Goal: Information Seeking & Learning: Find specific page/section

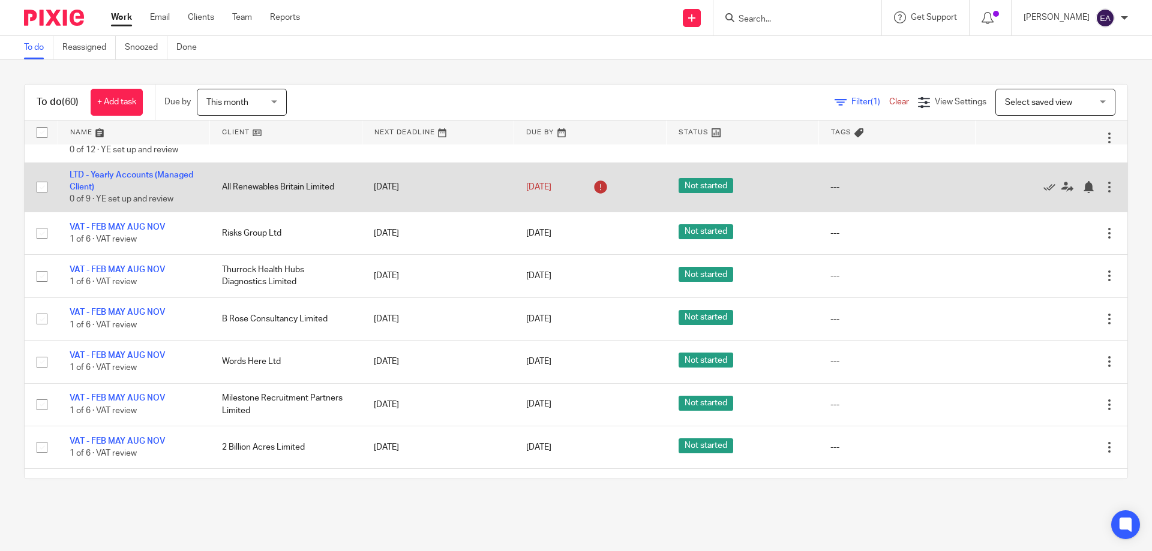
scroll to position [480, 0]
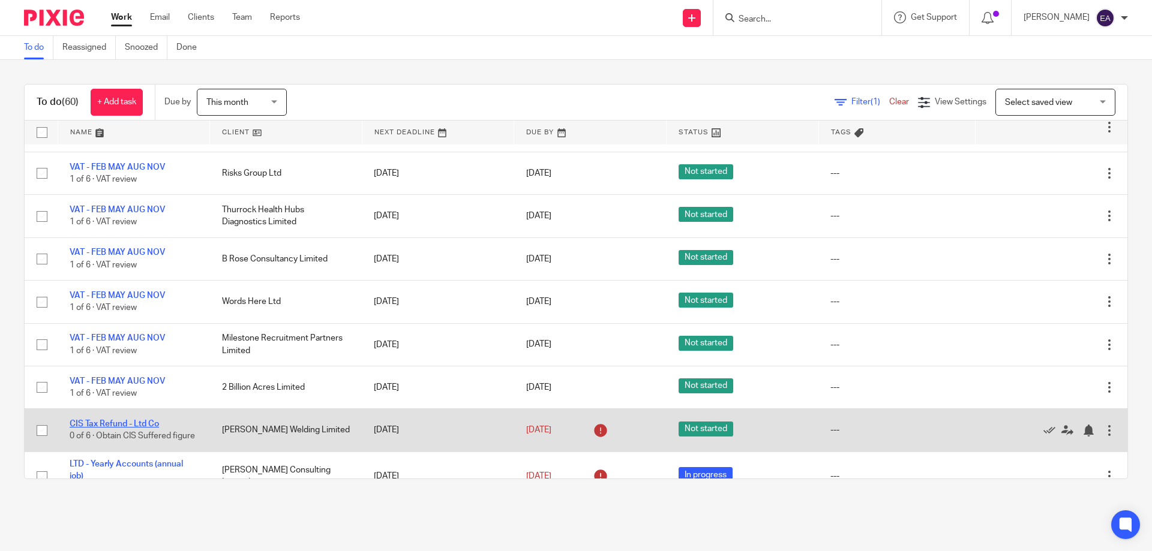
click at [115, 423] on link "CIS Tax Refund - Ltd Co" at bounding box center [114, 424] width 89 height 8
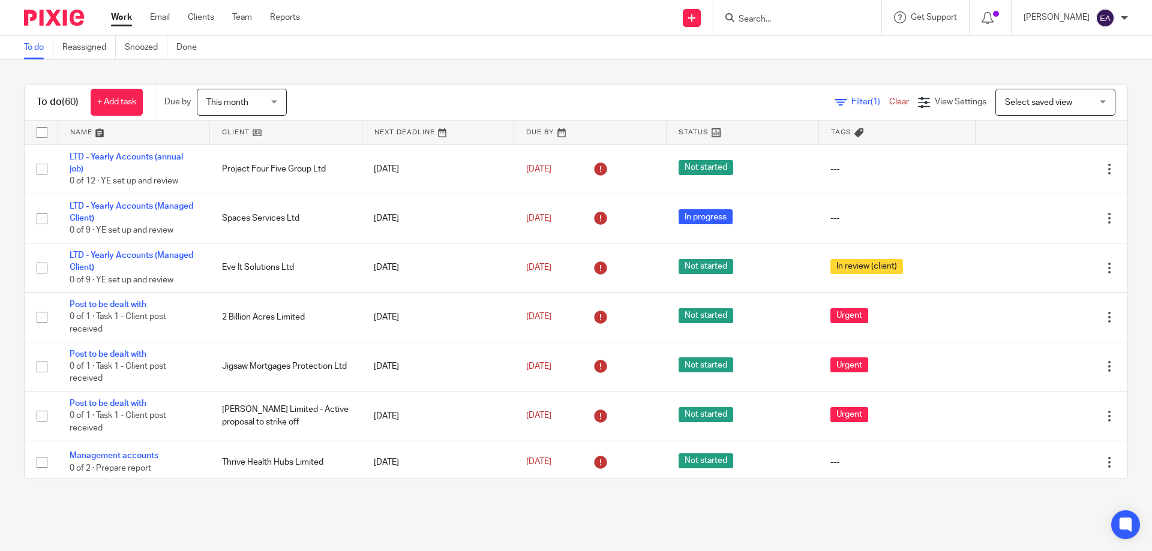
click at [813, 14] on form at bounding box center [801, 17] width 128 height 15
click at [806, 23] on input "Search" at bounding box center [791, 19] width 108 height 11
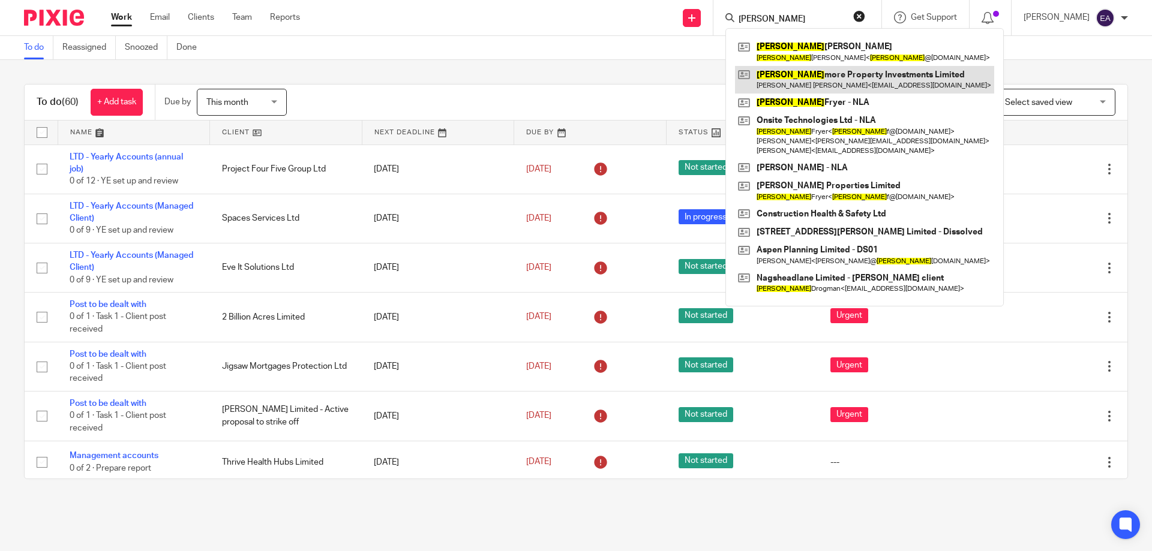
type input "ross"
click at [877, 82] on link at bounding box center [864, 80] width 259 height 28
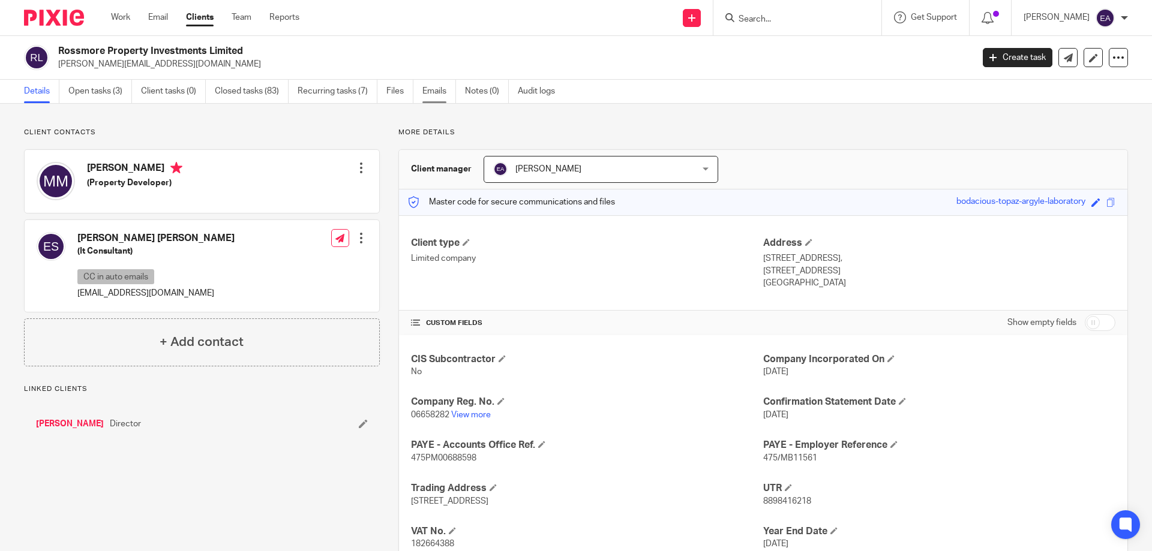
click at [430, 90] on link "Emails" at bounding box center [439, 91] width 34 height 23
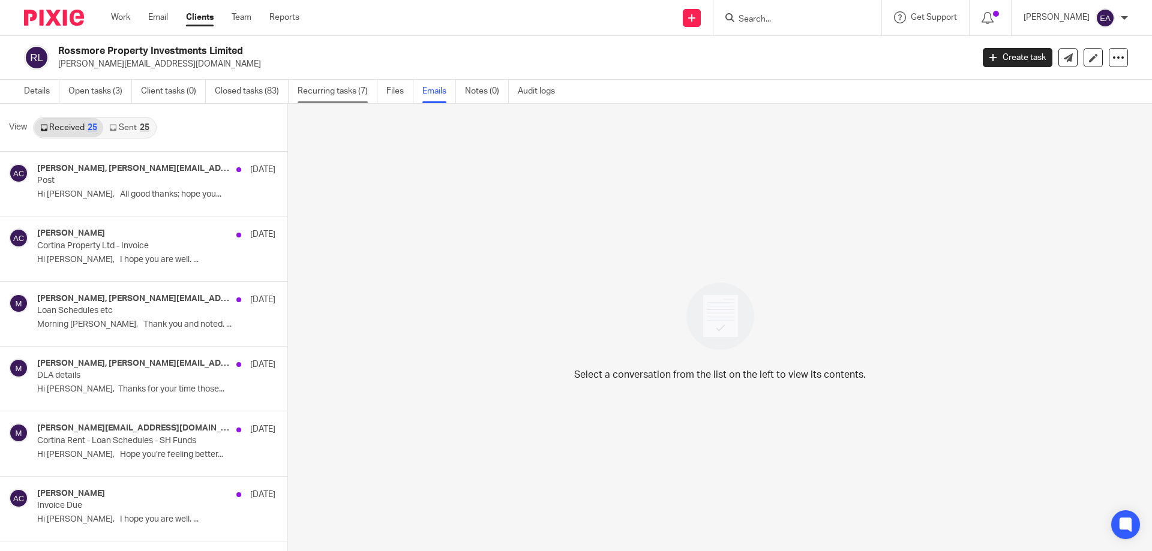
click at [359, 91] on link "Recurring tasks (7)" at bounding box center [338, 91] width 80 height 23
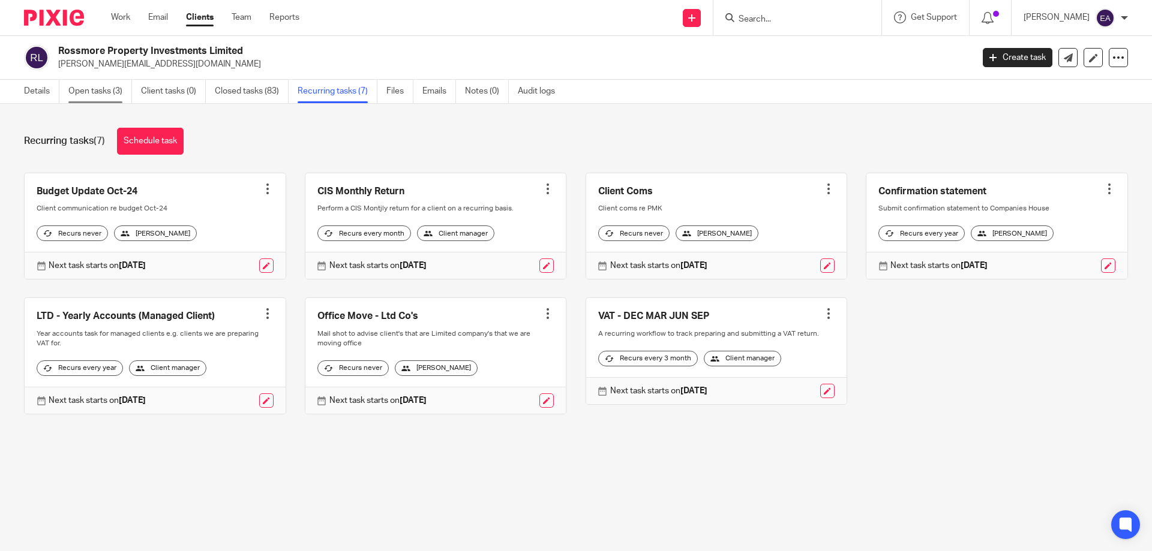
click at [104, 88] on link "Open tasks (3)" at bounding box center [100, 91] width 64 height 23
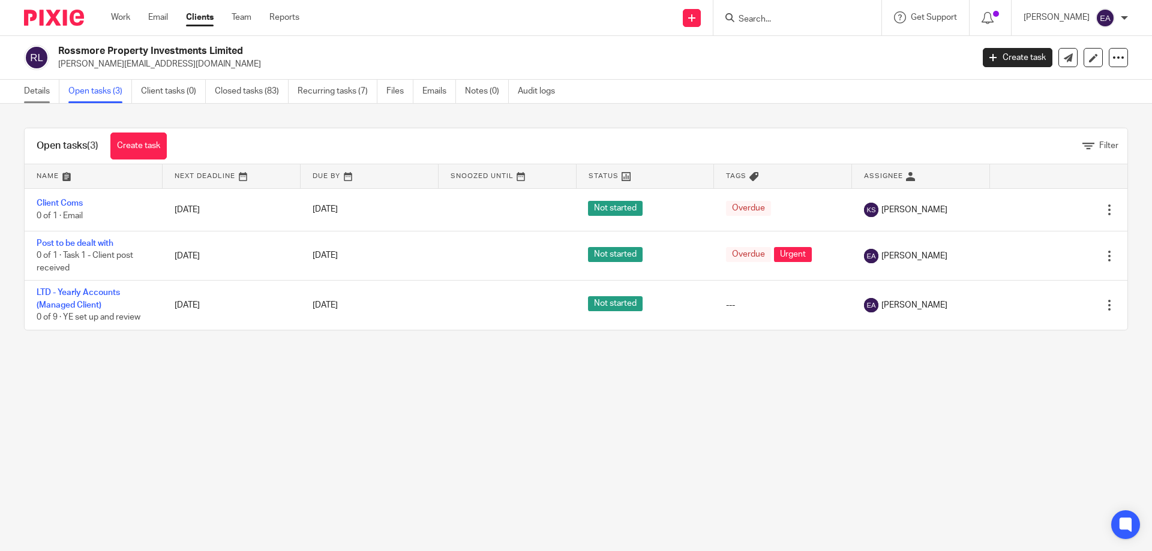
click at [42, 88] on link "Details" at bounding box center [41, 91] width 35 height 23
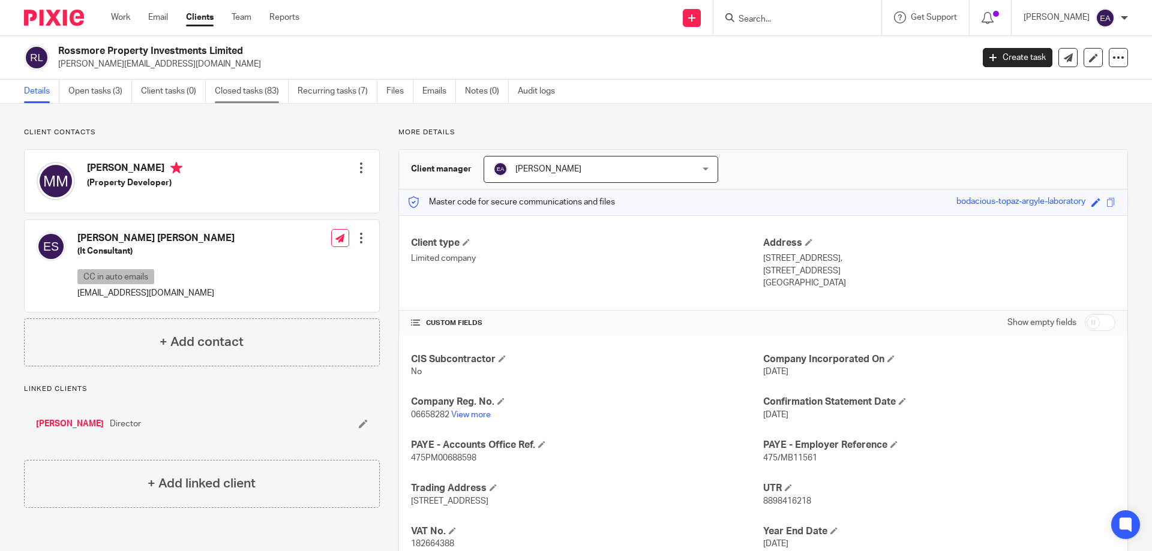
click at [262, 88] on link "Closed tasks (83)" at bounding box center [252, 91] width 74 height 23
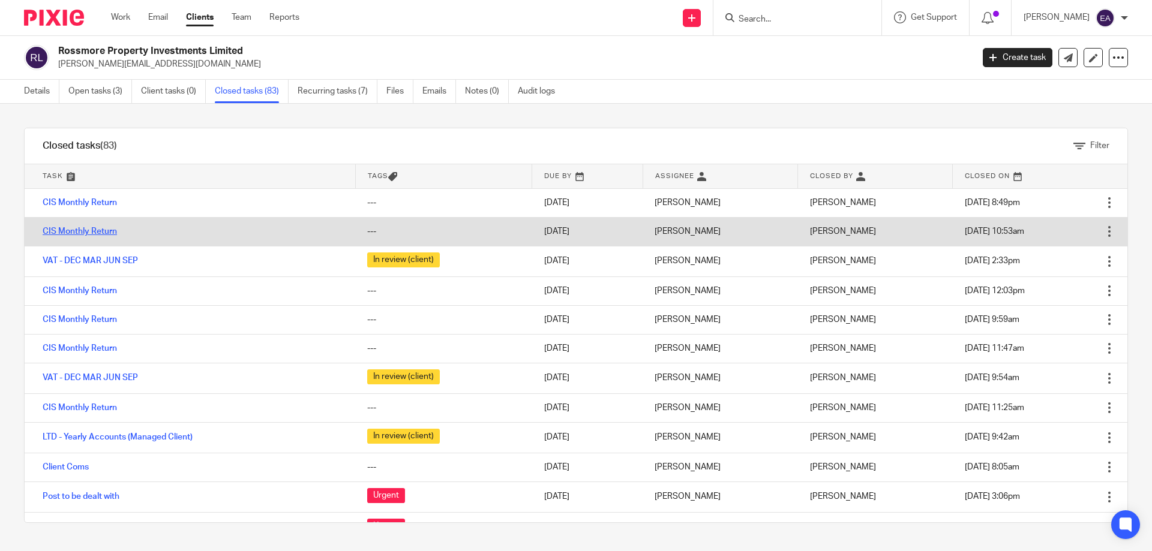
click at [100, 229] on link "CIS Monthly Return" at bounding box center [80, 231] width 74 height 8
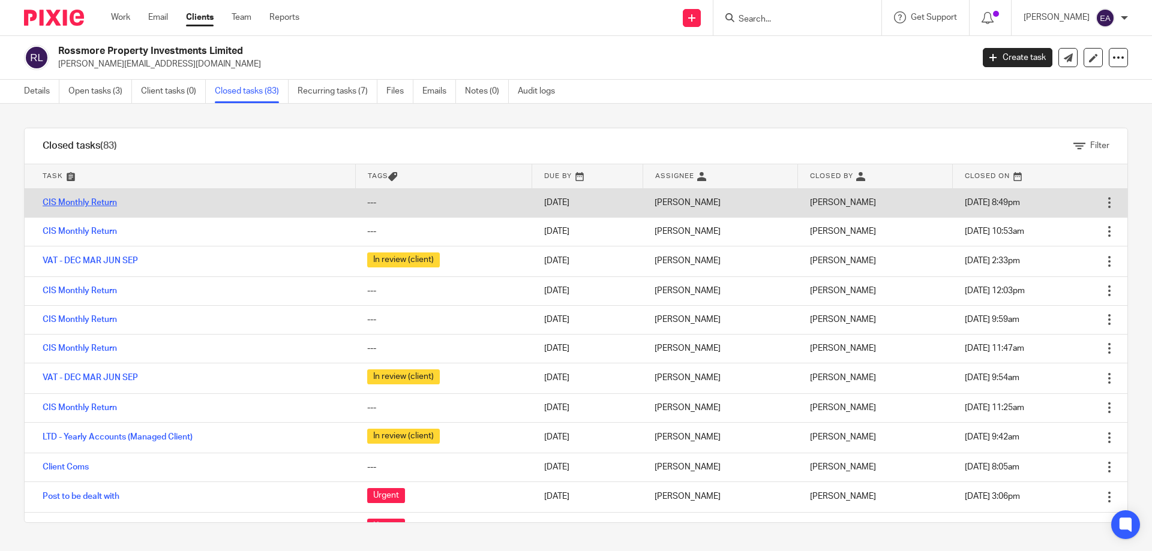
click at [87, 203] on link "CIS Monthly Return" at bounding box center [80, 203] width 74 height 8
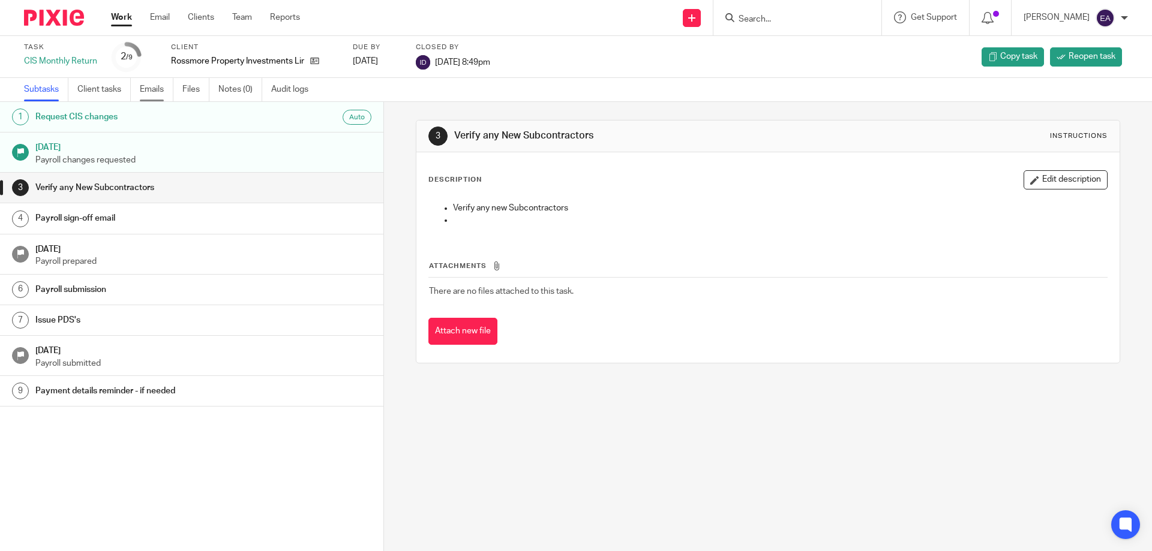
click at [156, 91] on link "Emails" at bounding box center [157, 89] width 34 height 23
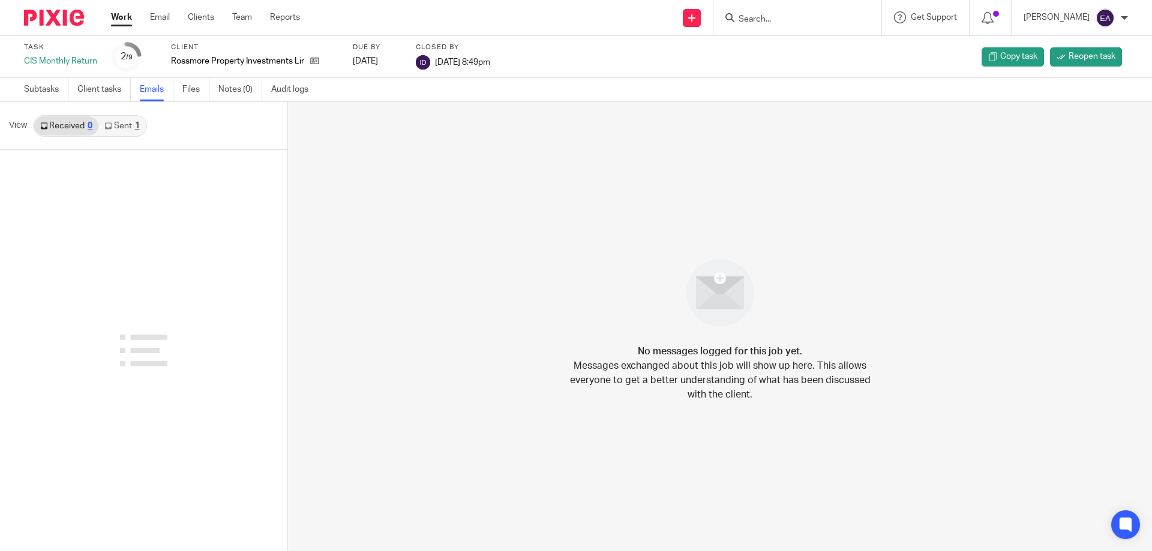
click at [119, 125] on link "Sent 1" at bounding box center [121, 125] width 47 height 19
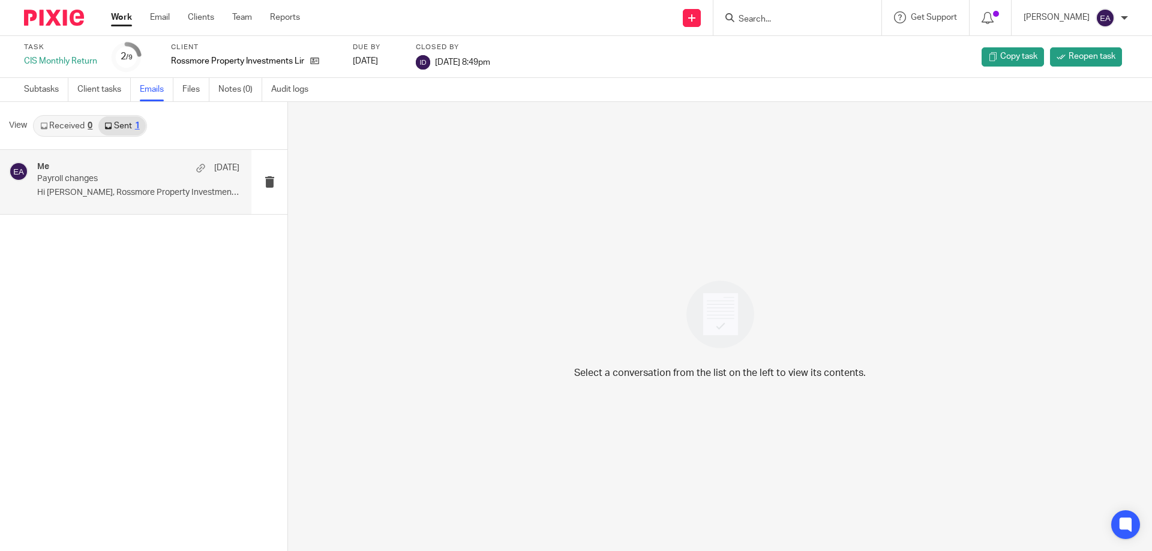
click at [88, 191] on p "Hi Micheal, Rossmore Property Investments..." at bounding box center [138, 193] width 202 height 10
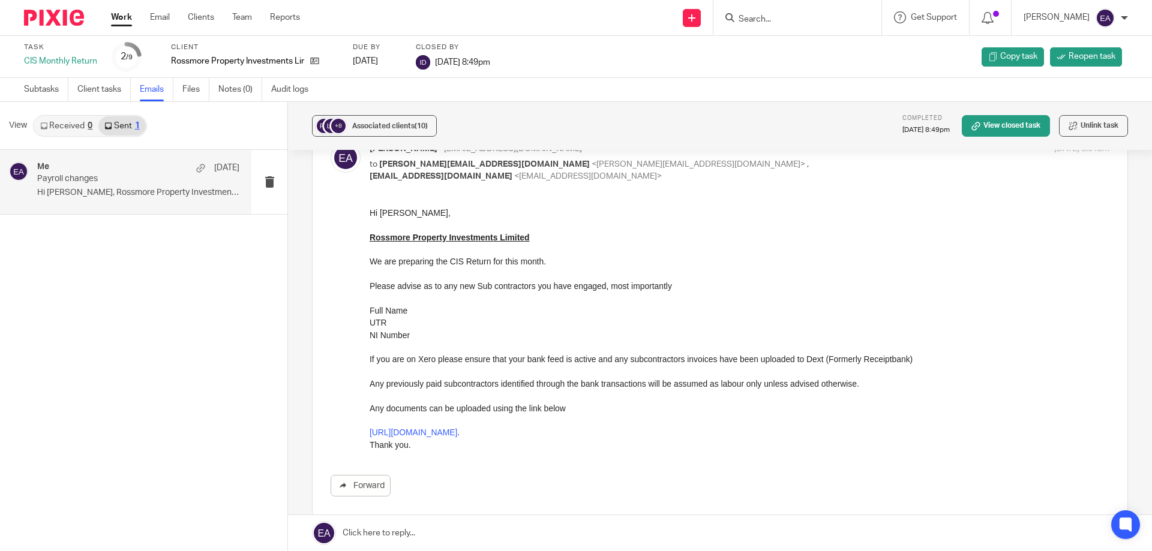
scroll to position [11, 0]
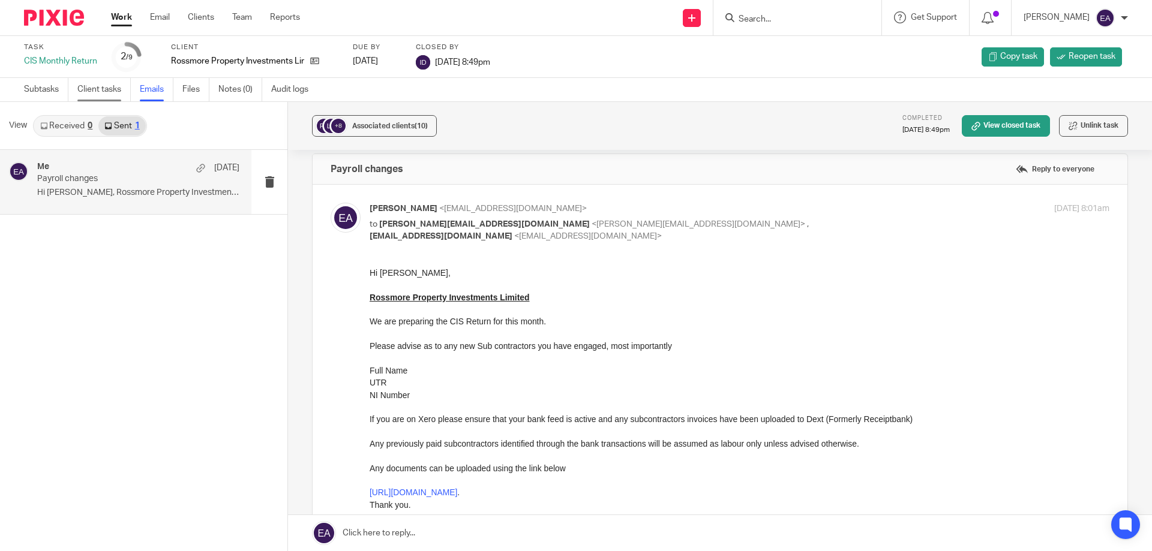
click at [110, 88] on link "Client tasks" at bounding box center [103, 89] width 53 height 23
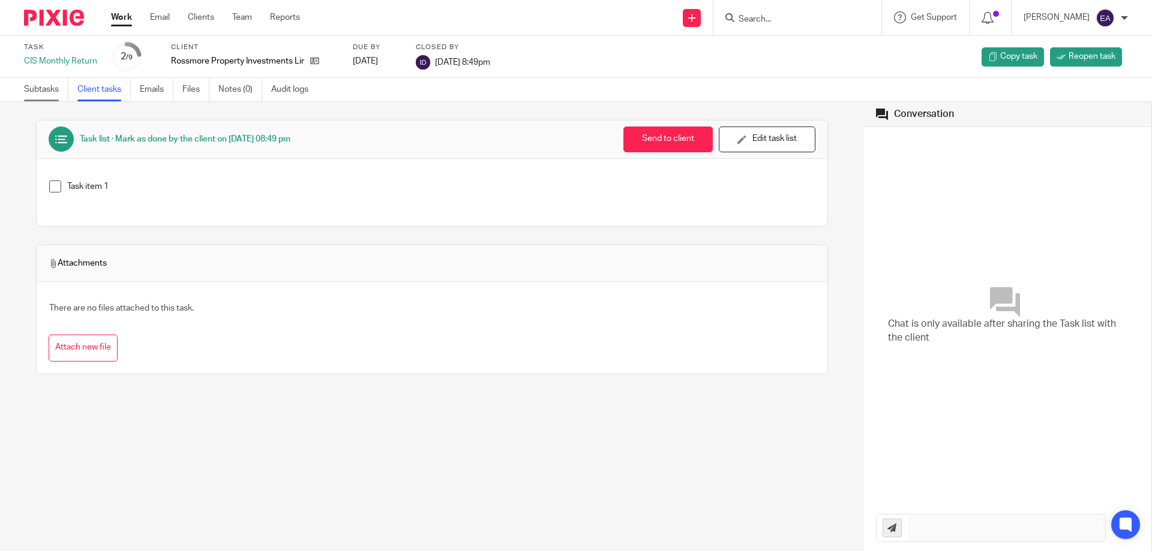
click at [33, 89] on link "Subtasks" at bounding box center [46, 89] width 44 height 23
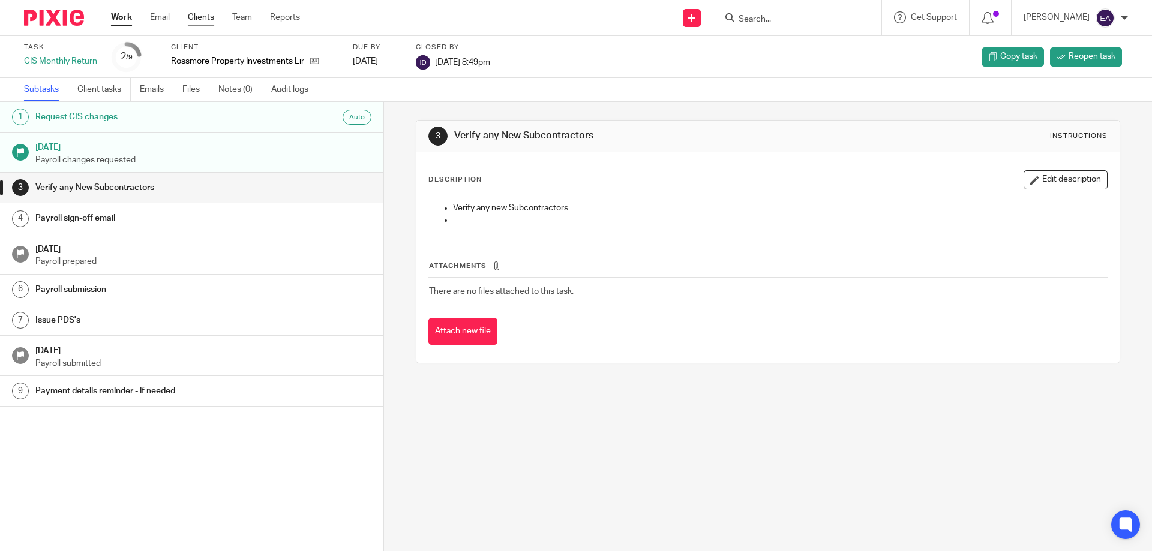
click at [198, 21] on link "Clients" at bounding box center [201, 17] width 26 height 12
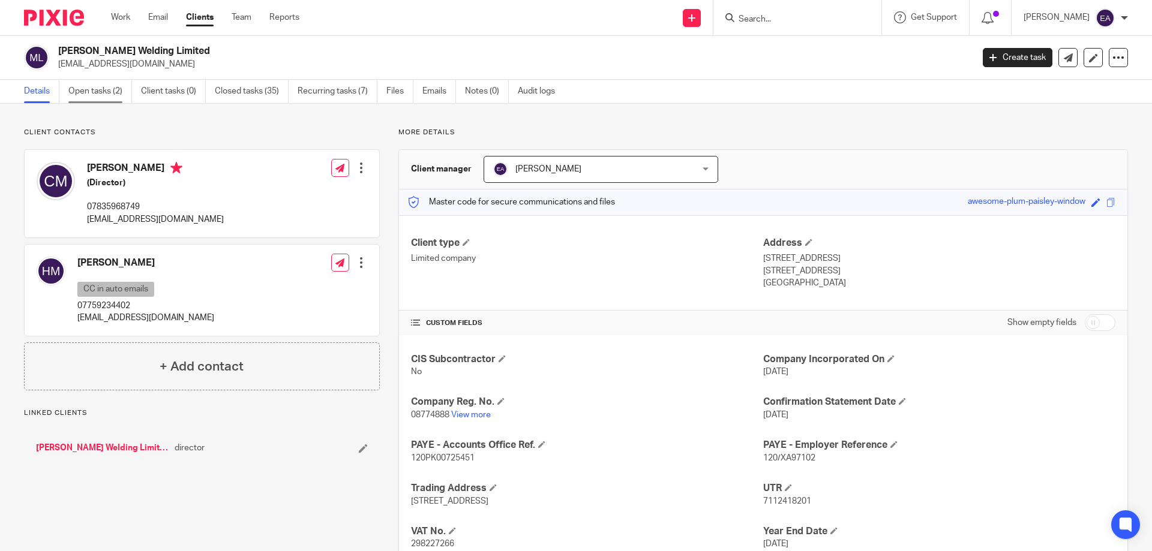
click at [96, 91] on link "Open tasks (2)" at bounding box center [100, 91] width 64 height 23
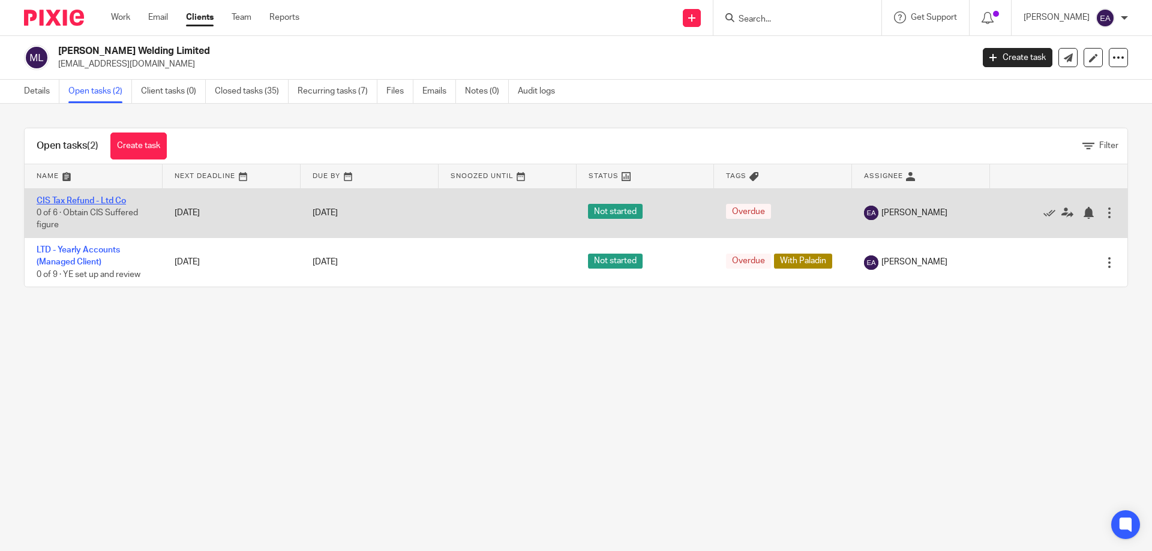
click at [96, 201] on link "CIS Tax Refund - Ltd Co" at bounding box center [81, 201] width 89 height 8
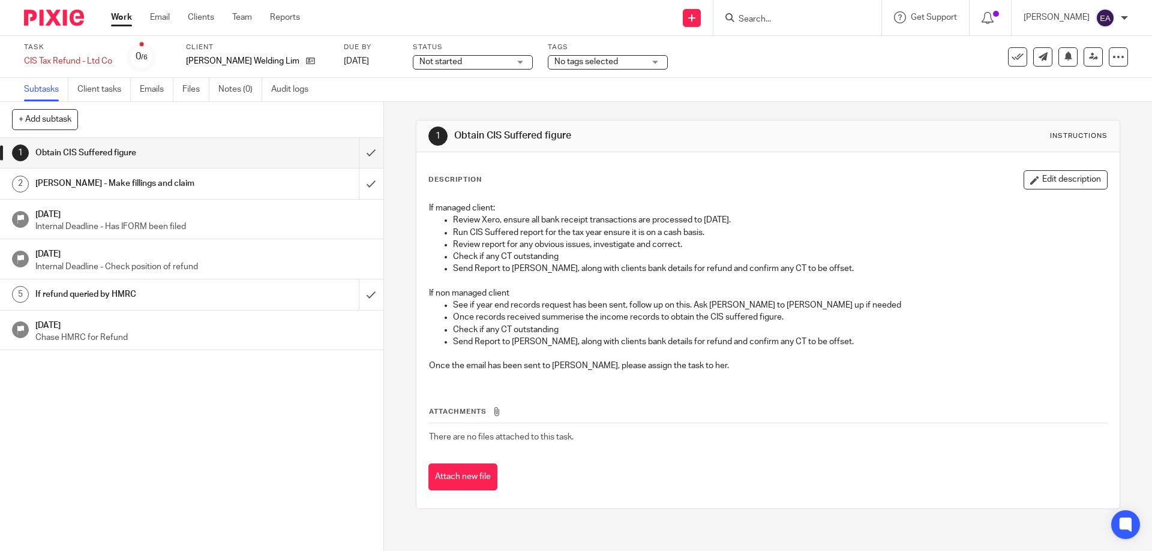
click at [776, 21] on input "Search" at bounding box center [791, 19] width 108 height 11
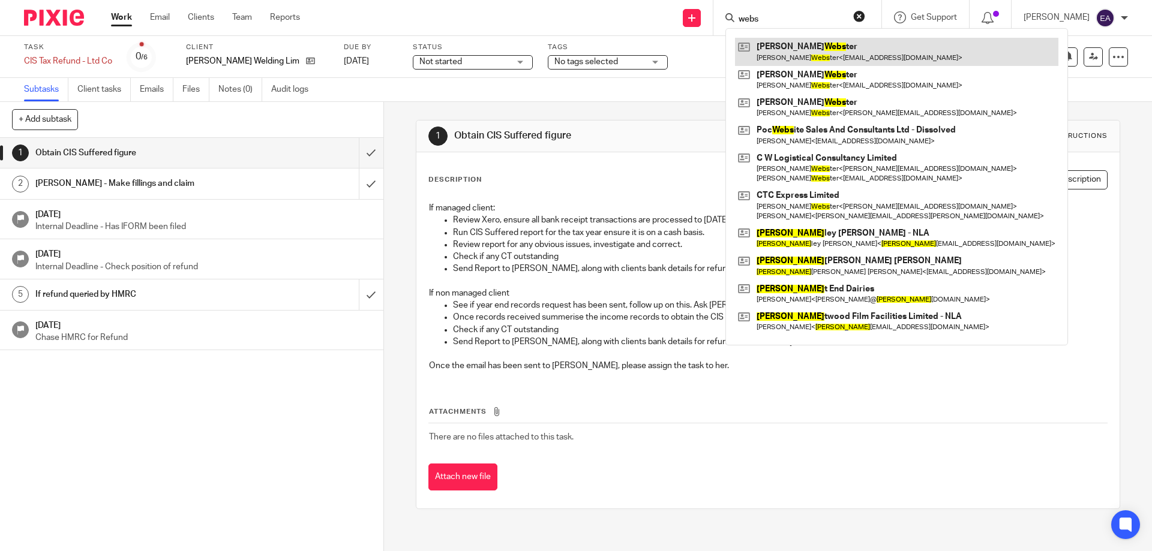
type input "webs"
click at [875, 52] on link at bounding box center [896, 52] width 323 height 28
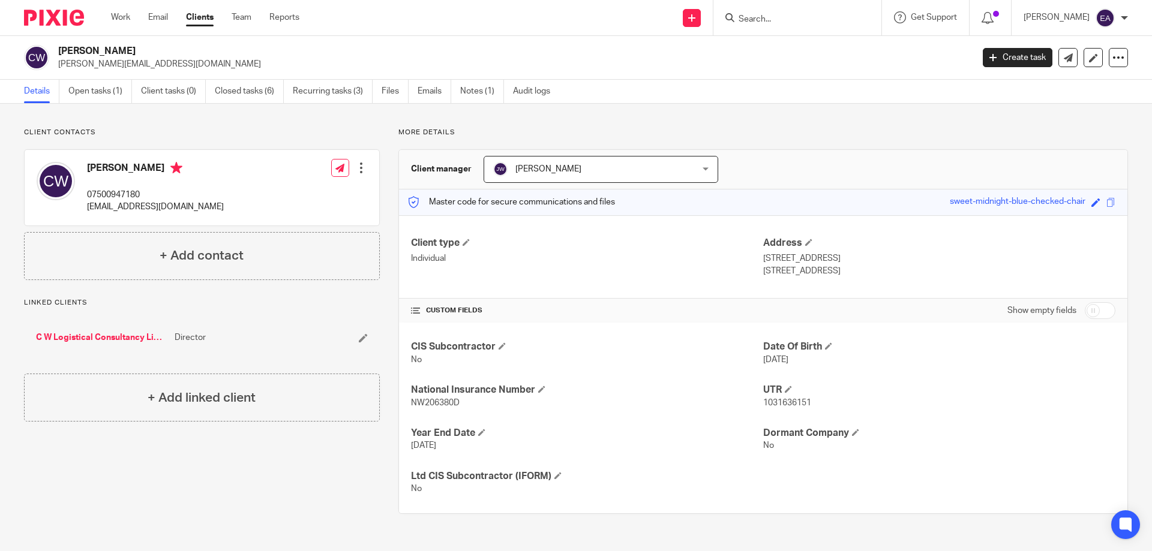
click at [795, 19] on input "Search" at bounding box center [791, 19] width 108 height 11
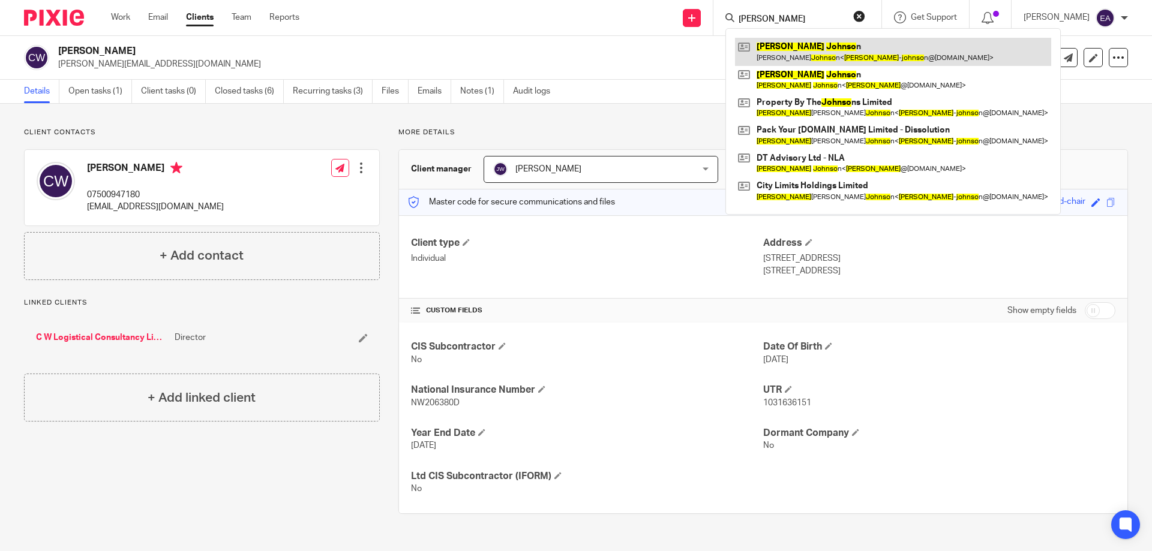
type input "robert johnso"
click at [884, 56] on link at bounding box center [893, 52] width 316 height 28
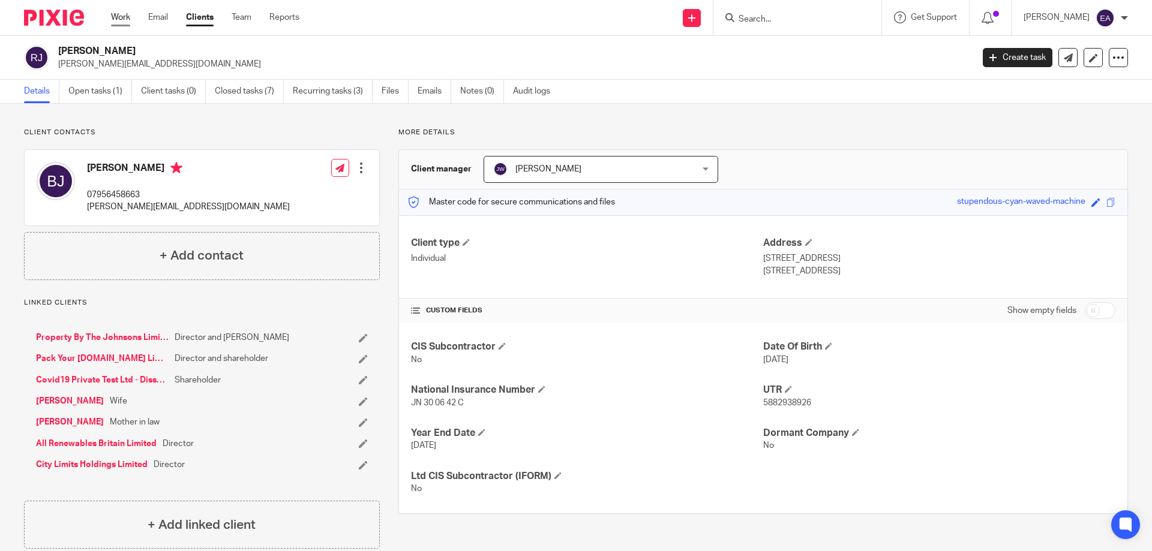
click at [123, 17] on link "Work" at bounding box center [120, 17] width 19 height 12
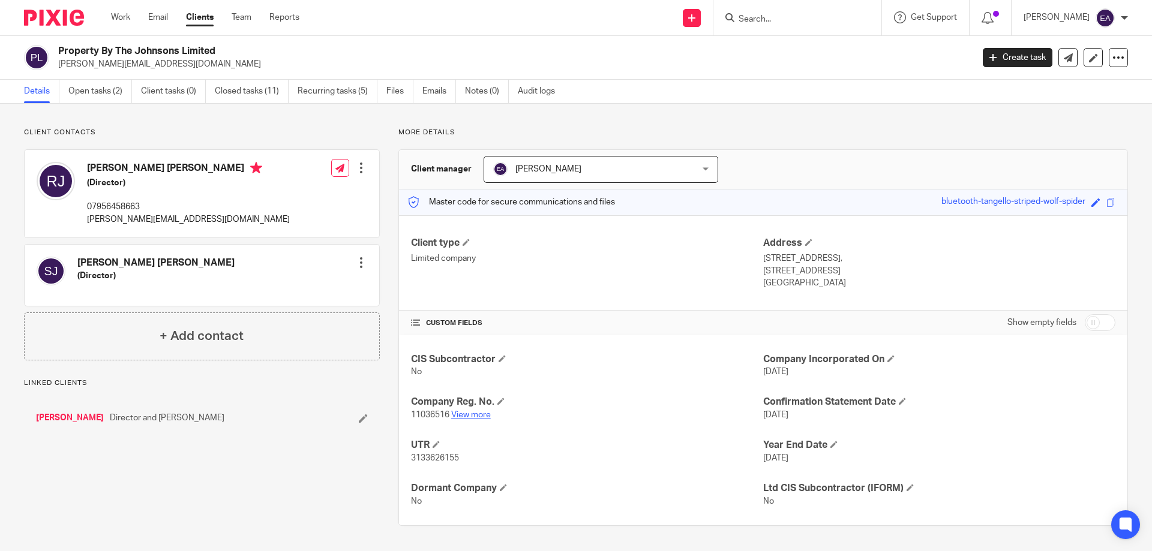
click at [471, 415] on link "View more" at bounding box center [471, 415] width 40 height 8
click at [480, 414] on link "View more" at bounding box center [471, 415] width 40 height 8
click at [470, 416] on link "View more" at bounding box center [471, 415] width 40 height 8
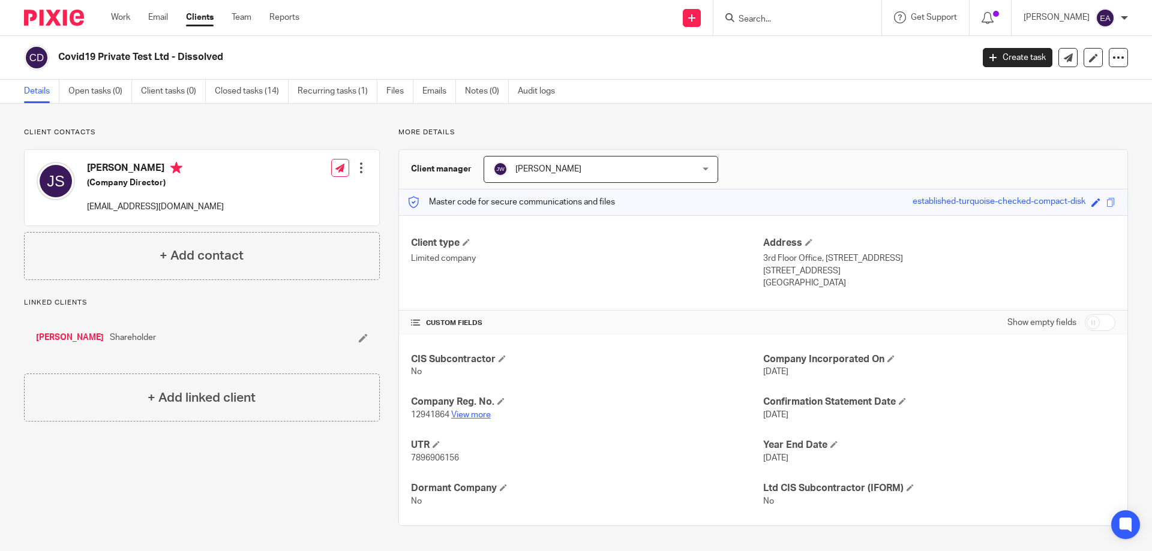
click at [465, 413] on link "View more" at bounding box center [471, 415] width 40 height 8
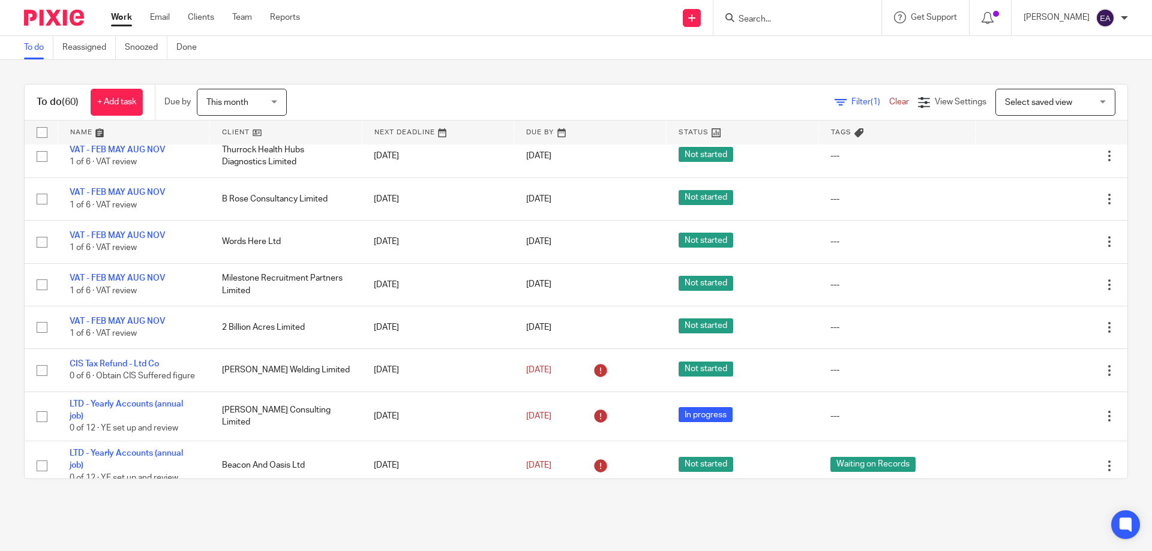
scroll to position [600, 0]
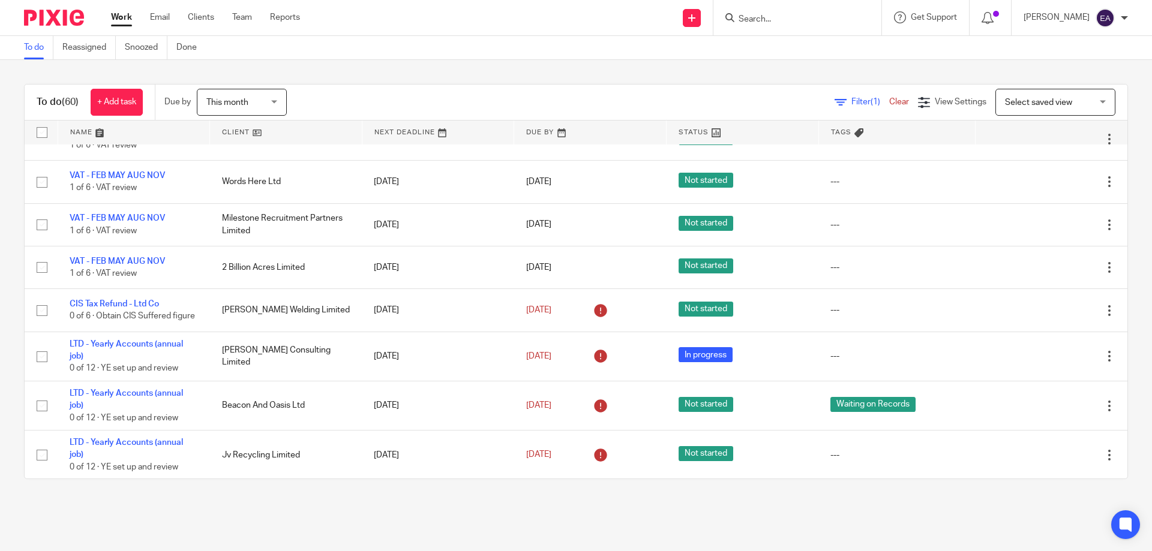
click at [836, 21] on input "Search" at bounding box center [791, 19] width 108 height 11
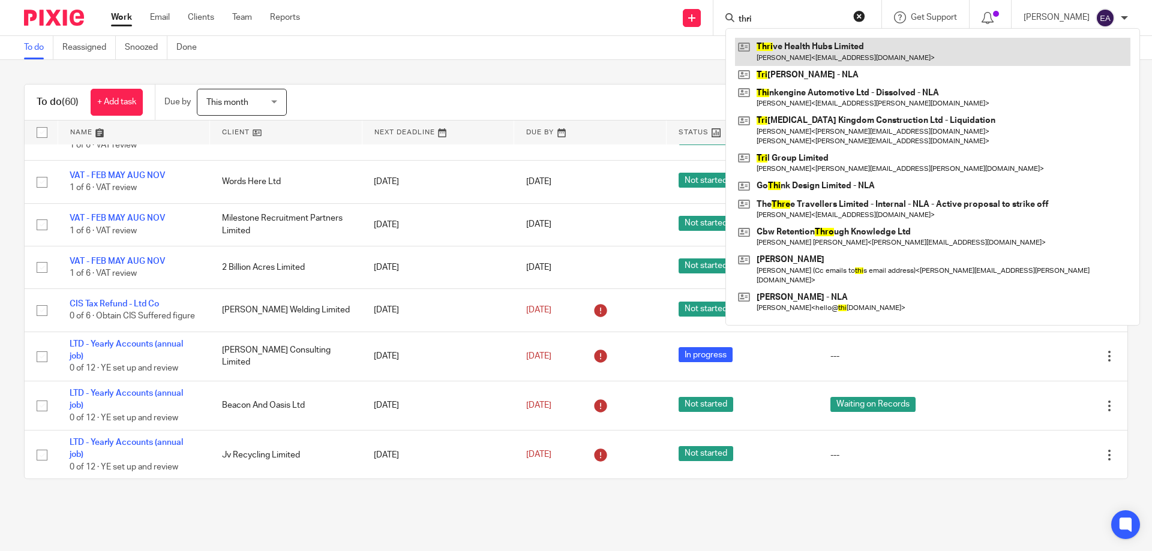
type input "thri"
click at [842, 44] on link at bounding box center [932, 52] width 395 height 28
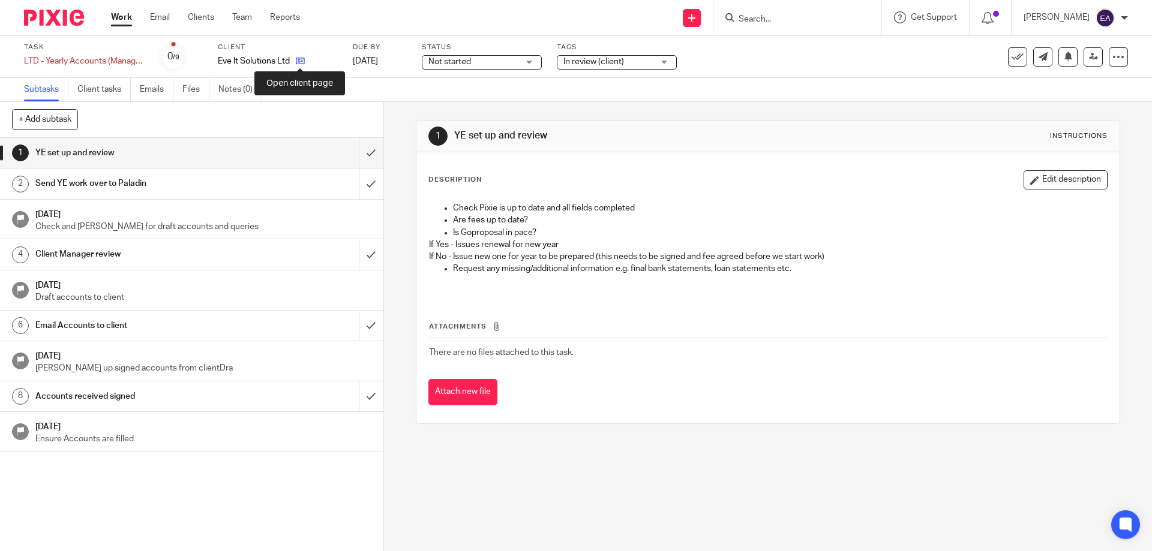
click at [299, 61] on icon at bounding box center [300, 60] width 9 height 9
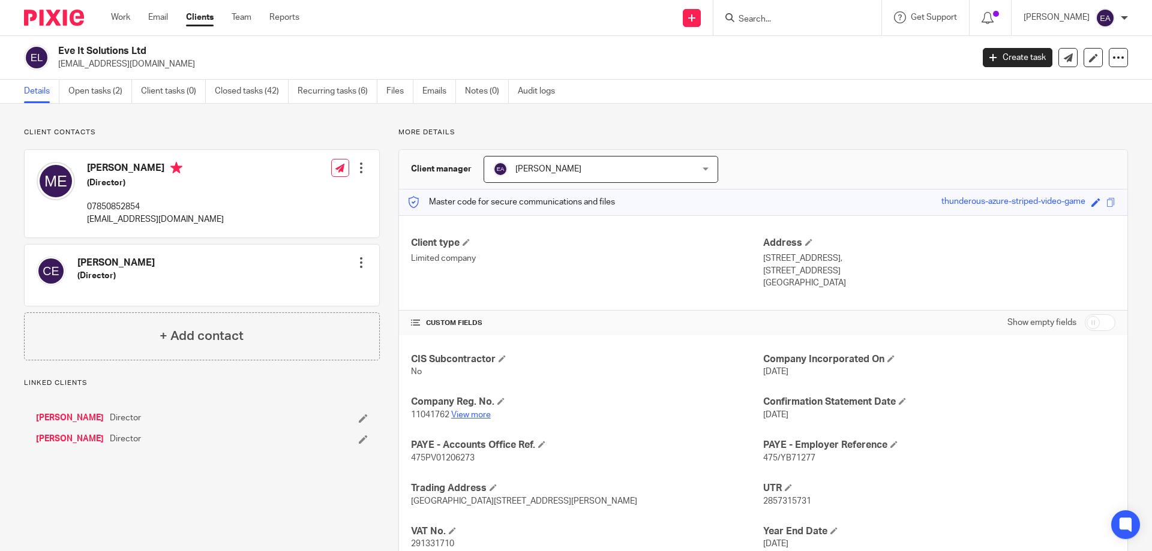
click at [476, 412] on link "View more" at bounding box center [471, 415] width 40 height 8
click at [480, 415] on link "View more" at bounding box center [471, 415] width 40 height 8
click at [797, 19] on input "Search" at bounding box center [791, 19] width 108 height 11
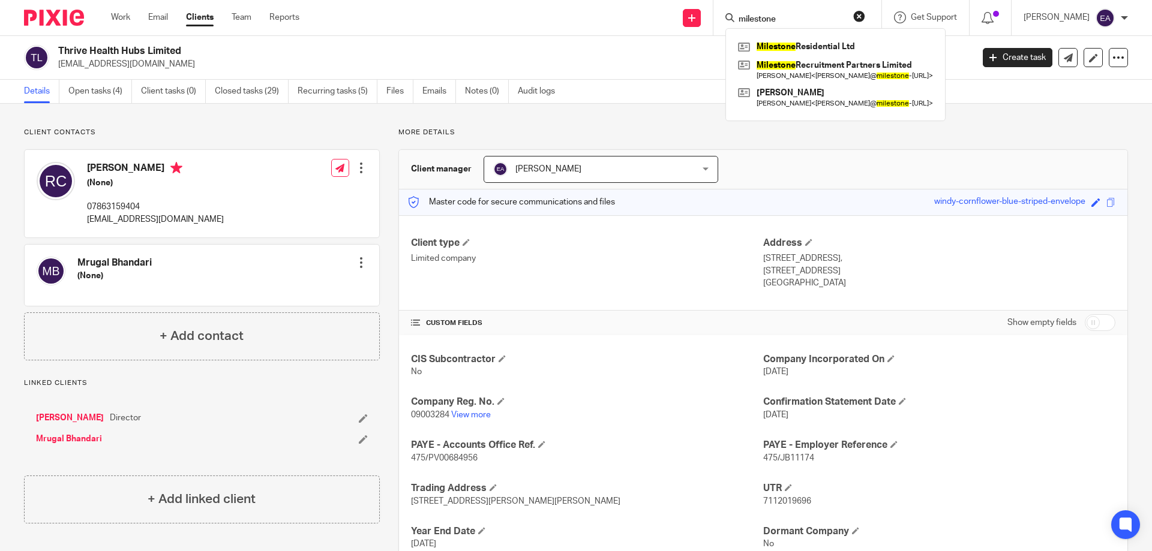
type input "milestone"
click button "submit" at bounding box center [0, 0] width 0 height 0
click at [854, 64] on link at bounding box center [835, 70] width 201 height 28
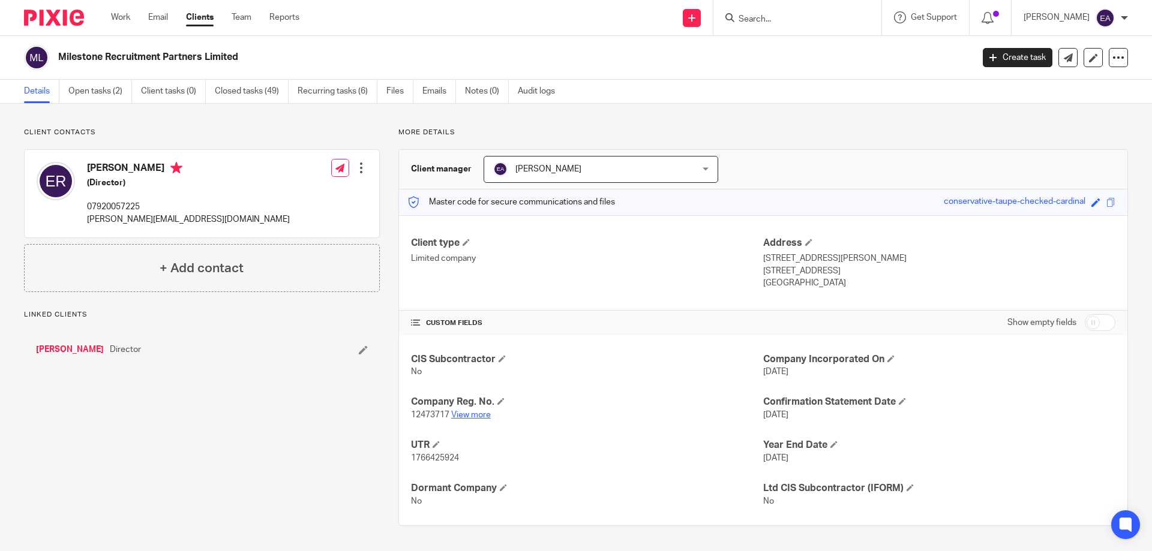
click at [466, 415] on link "View more" at bounding box center [471, 415] width 40 height 8
click at [117, 12] on link "Work" at bounding box center [120, 17] width 19 height 12
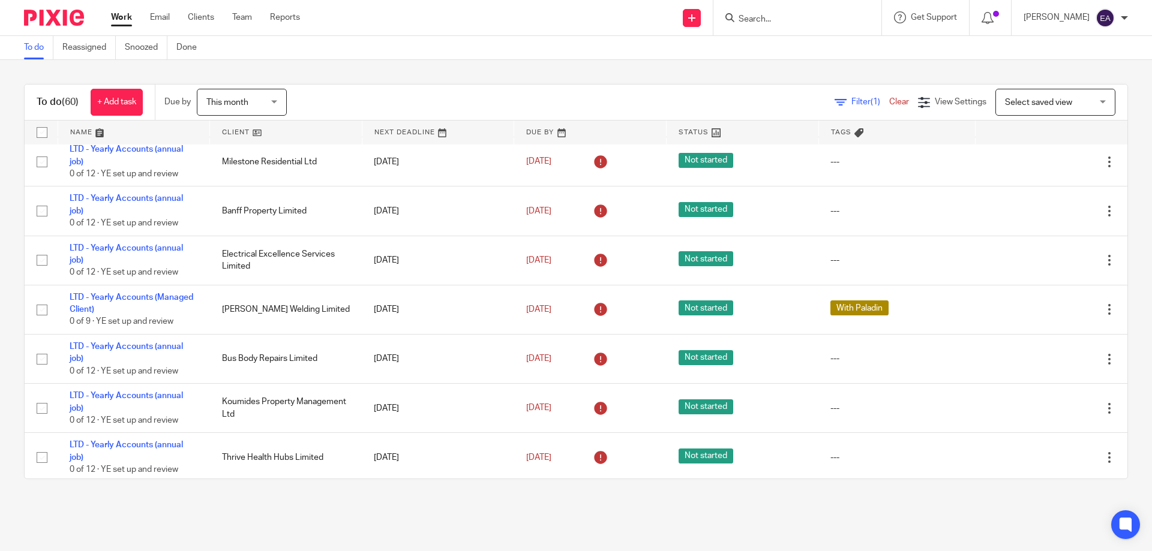
scroll to position [1020, 0]
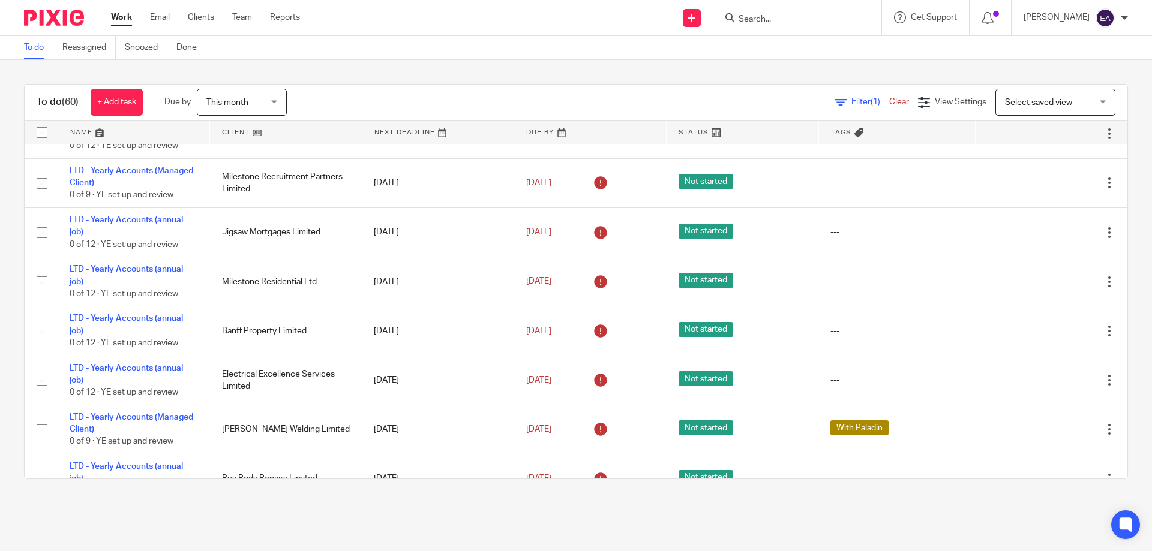
click at [785, 19] on input "Search" at bounding box center [791, 19] width 108 height 11
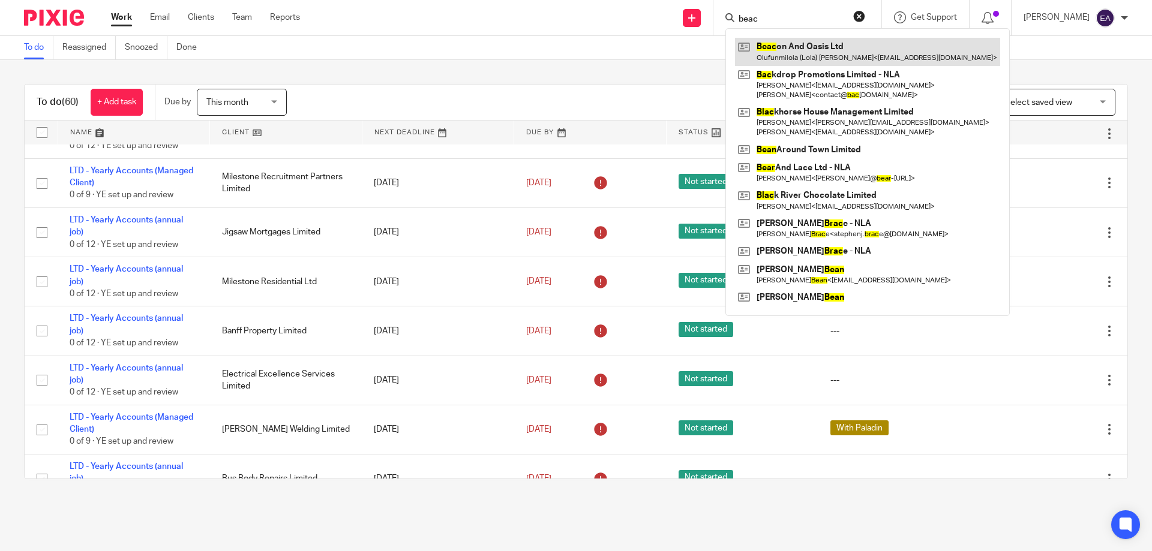
type input "beac"
click at [824, 48] on link at bounding box center [867, 52] width 265 height 28
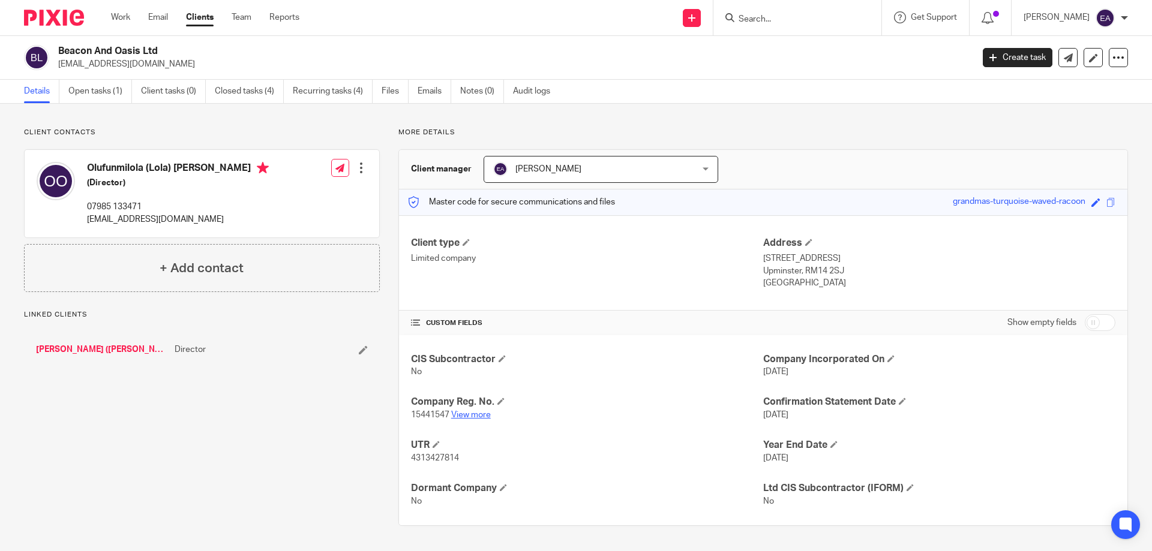
click at [474, 418] on link "View more" at bounding box center [471, 415] width 40 height 8
click at [800, 16] on input "Search" at bounding box center [791, 19] width 108 height 11
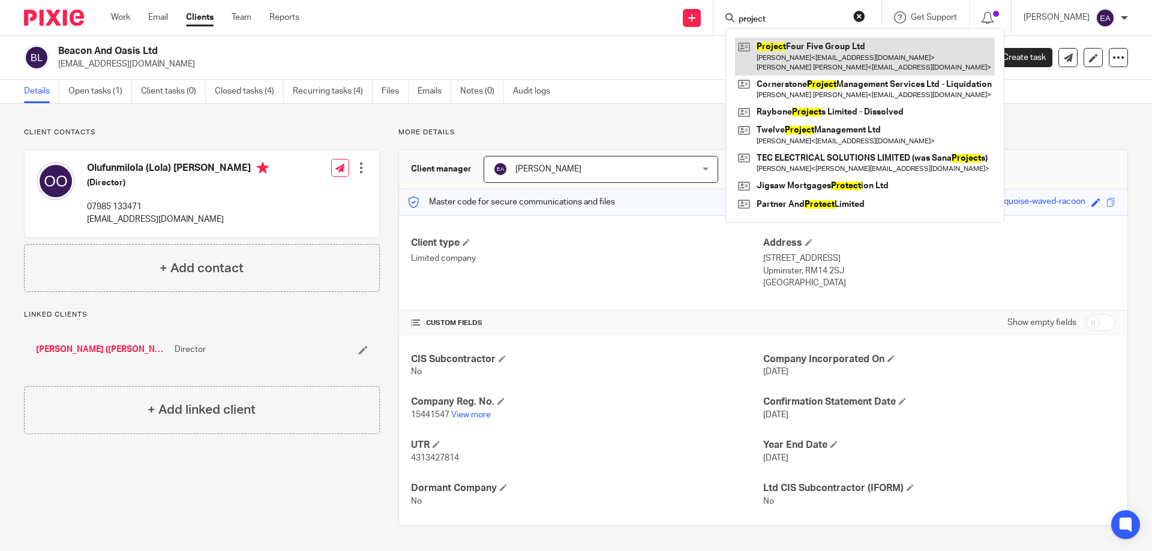
type input "project"
click at [854, 52] on link at bounding box center [865, 56] width 260 height 37
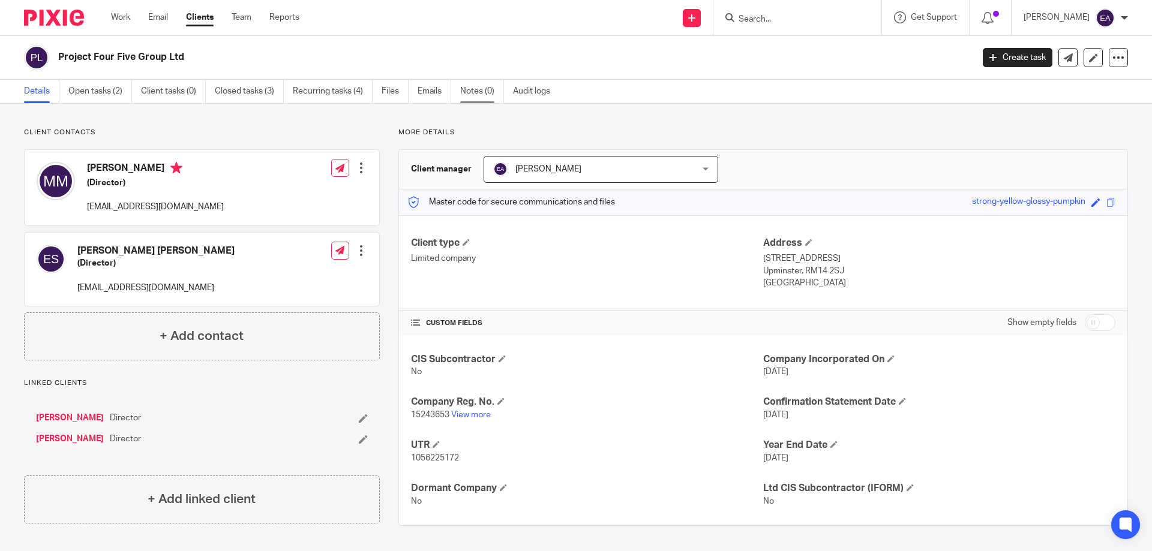
click at [476, 94] on link "Notes (0)" at bounding box center [482, 91] width 44 height 23
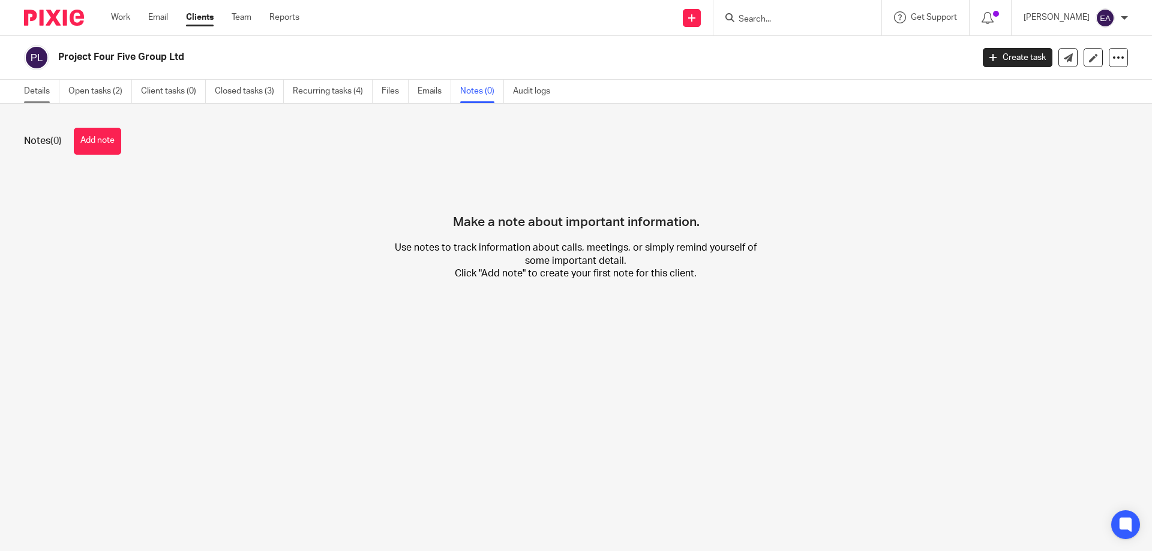
click at [33, 86] on link "Details" at bounding box center [41, 91] width 35 height 23
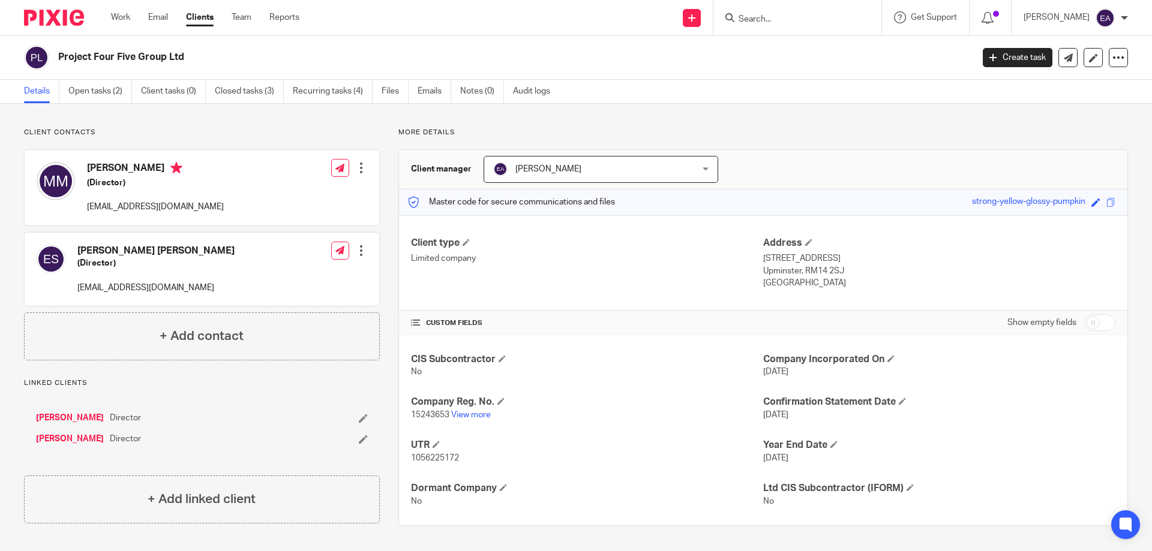
click at [794, 19] on input "Search" at bounding box center [791, 19] width 108 height 11
click at [92, 166] on h4 "[PERSON_NAME]" at bounding box center [155, 169] width 137 height 15
drag, startPoint x: 88, startPoint y: 166, endPoint x: 203, endPoint y: 170, distance: 115.9
click at [203, 170] on h4 "[PERSON_NAME]" at bounding box center [155, 169] width 137 height 15
copy h4 "[PERSON_NAME]"
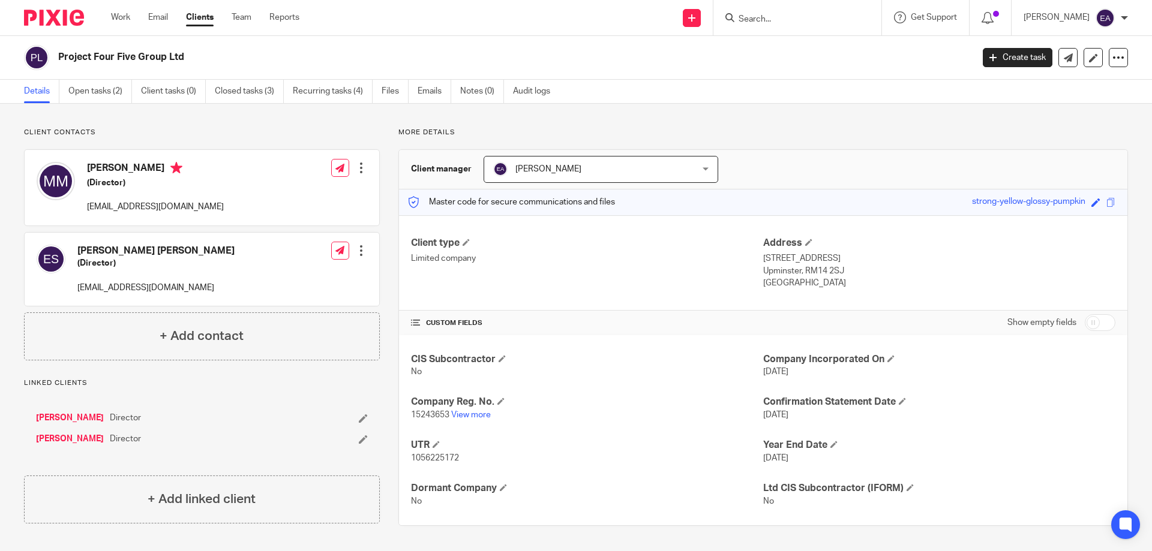
click at [800, 27] on div at bounding box center [797, 17] width 168 height 35
click at [805, 18] on input "Search" at bounding box center [791, 19] width 108 height 11
paste input "[PERSON_NAME]"
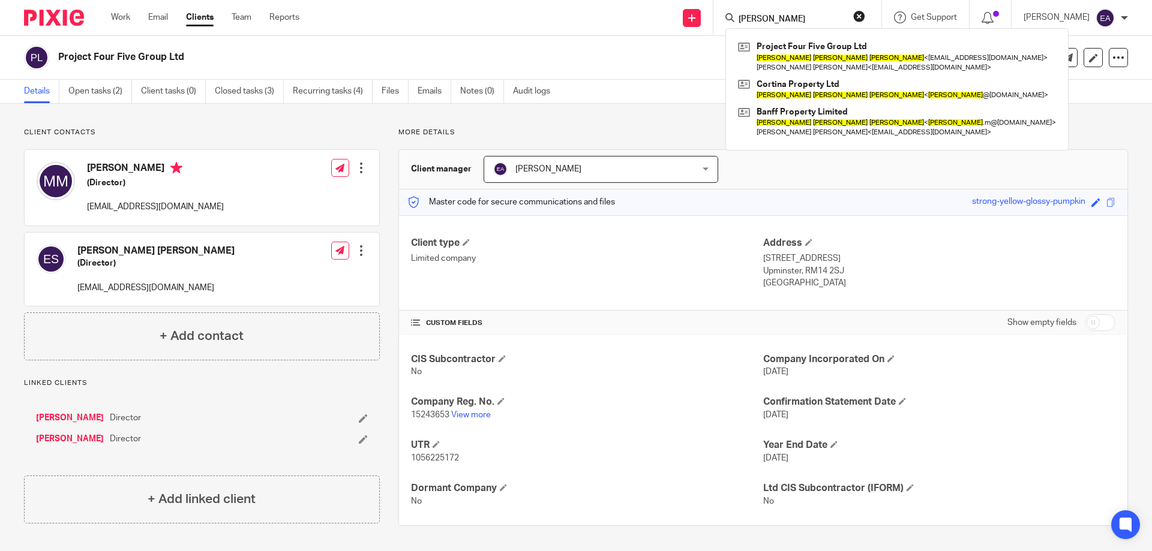
type input "[PERSON_NAME]"
click button "submit" at bounding box center [0, 0] width 0 height 0
click at [806, 17] on input "[PERSON_NAME]" at bounding box center [791, 19] width 108 height 11
click button "submit" at bounding box center [0, 0] width 0 height 0
click at [865, 17] on button "reset" at bounding box center [859, 16] width 12 height 12
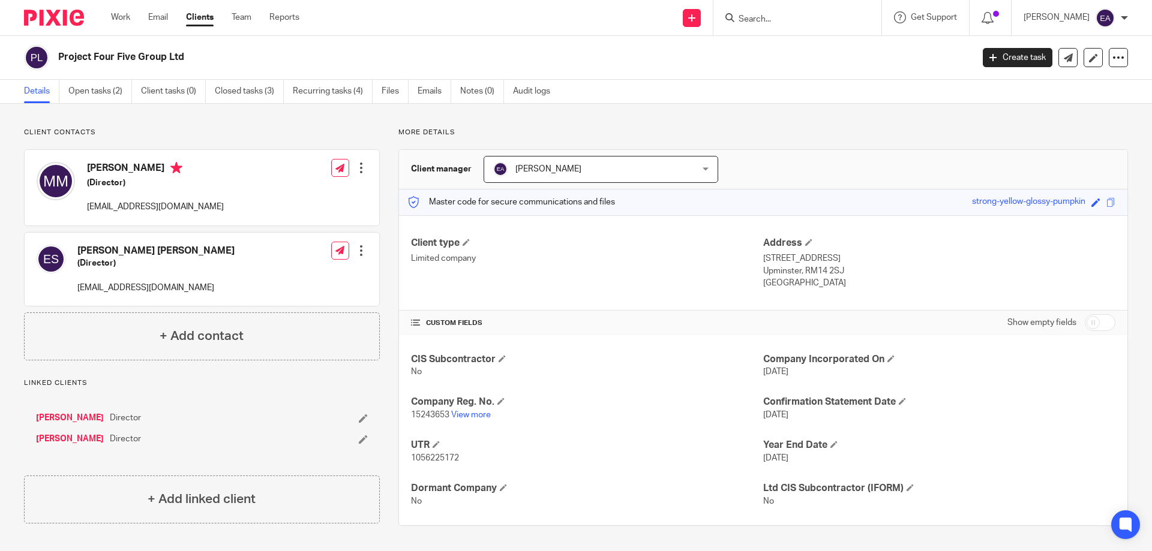
click at [825, 23] on input "Search" at bounding box center [791, 19] width 108 height 11
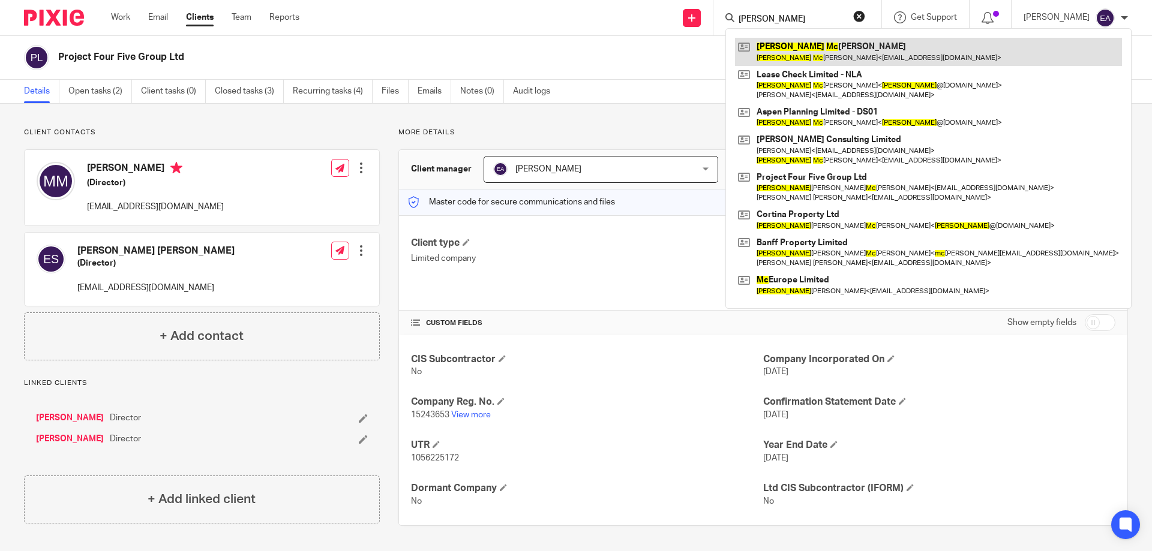
type input "[PERSON_NAME]"
click at [814, 53] on link at bounding box center [928, 52] width 387 height 28
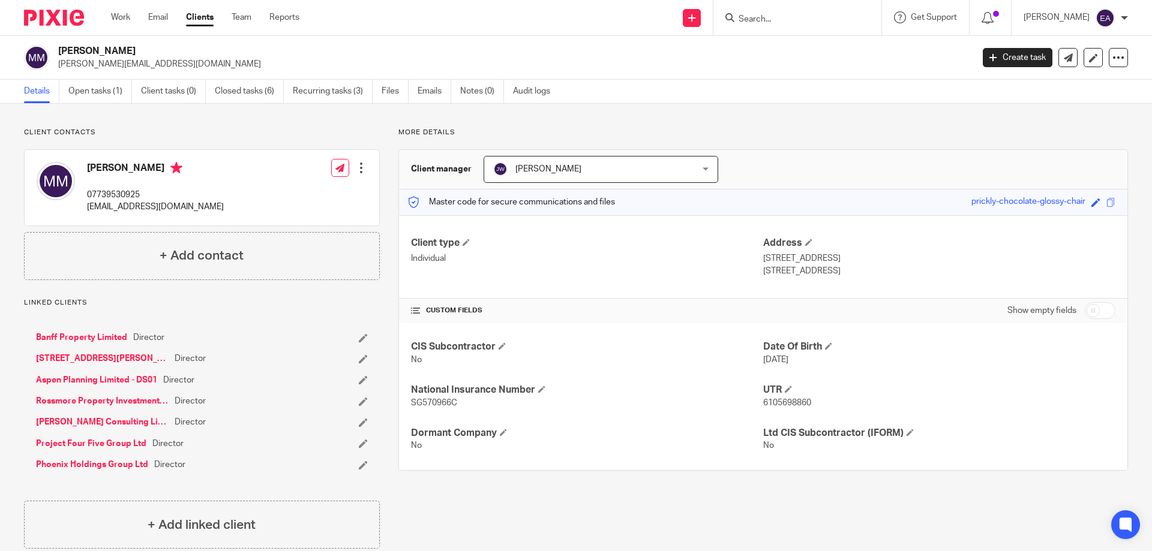
click at [804, 25] on input "Search" at bounding box center [791, 19] width 108 height 11
type input "dormant"
click button "submit" at bounding box center [0, 0] width 0 height 0
click at [865, 14] on button "reset" at bounding box center [859, 16] width 12 height 12
click at [789, 19] on input "Search" at bounding box center [791, 19] width 108 height 11
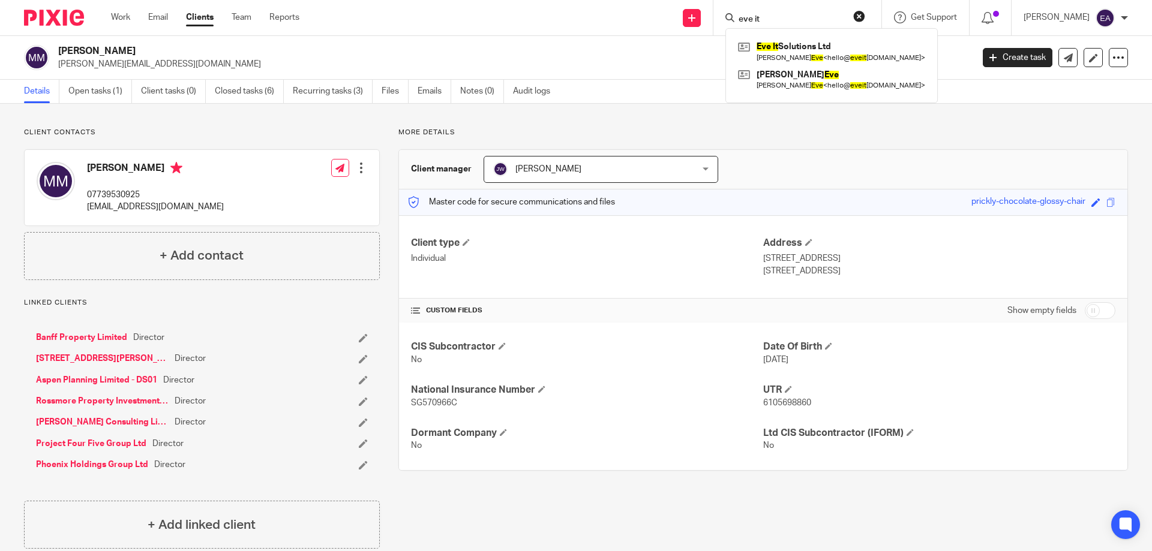
type input "eve it"
click button "submit" at bounding box center [0, 0] width 0 height 0
click at [801, 58] on link at bounding box center [831, 52] width 193 height 28
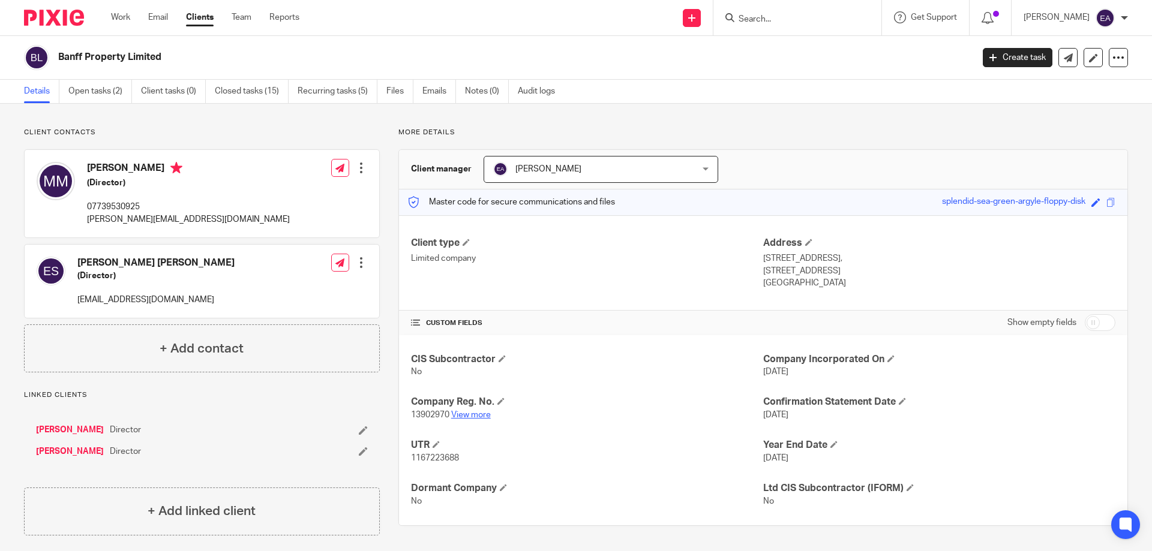
click at [474, 413] on link "View more" at bounding box center [471, 415] width 40 height 8
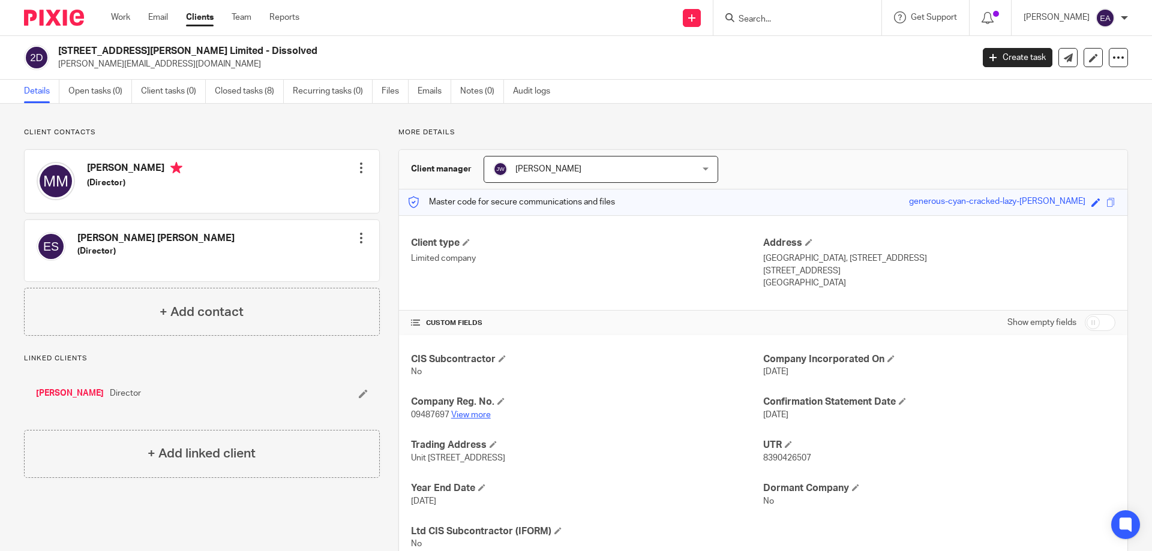
click at [482, 416] on link "View more" at bounding box center [471, 415] width 40 height 8
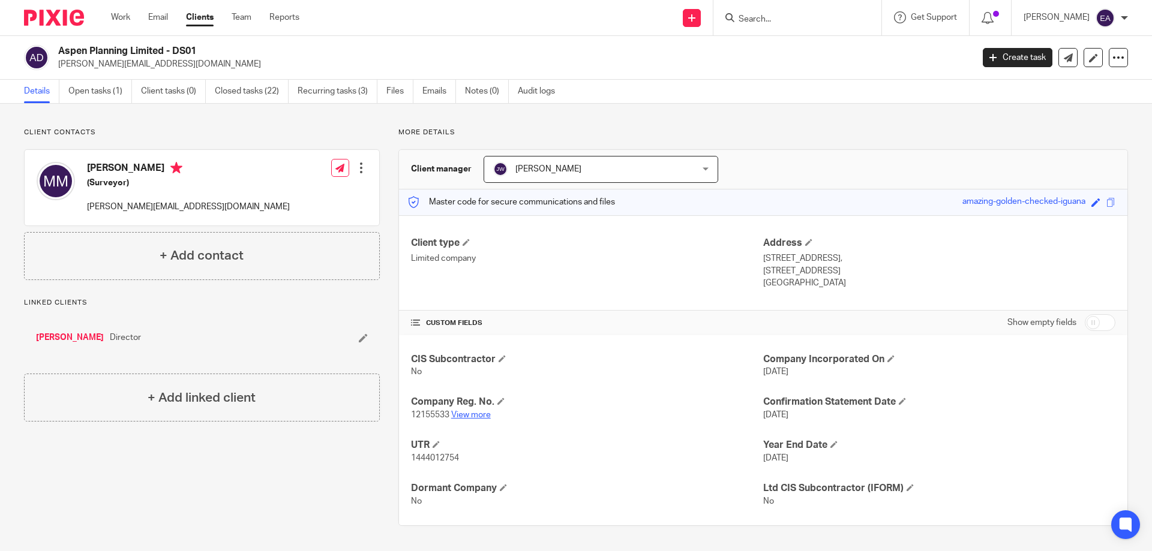
click at [471, 412] on link "View more" at bounding box center [471, 415] width 40 height 8
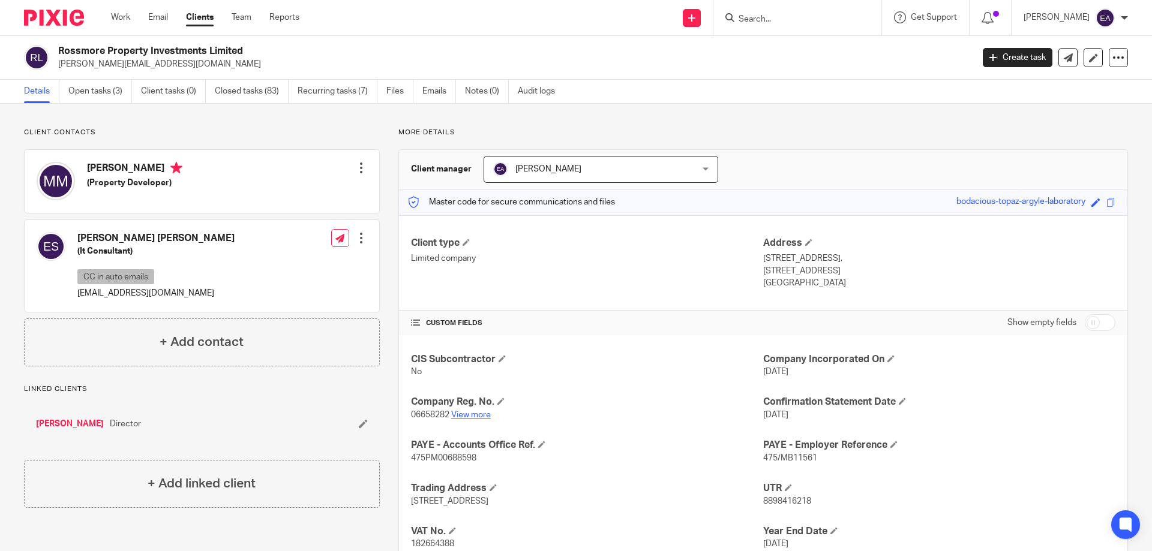
click at [472, 415] on link "View more" at bounding box center [471, 415] width 40 height 8
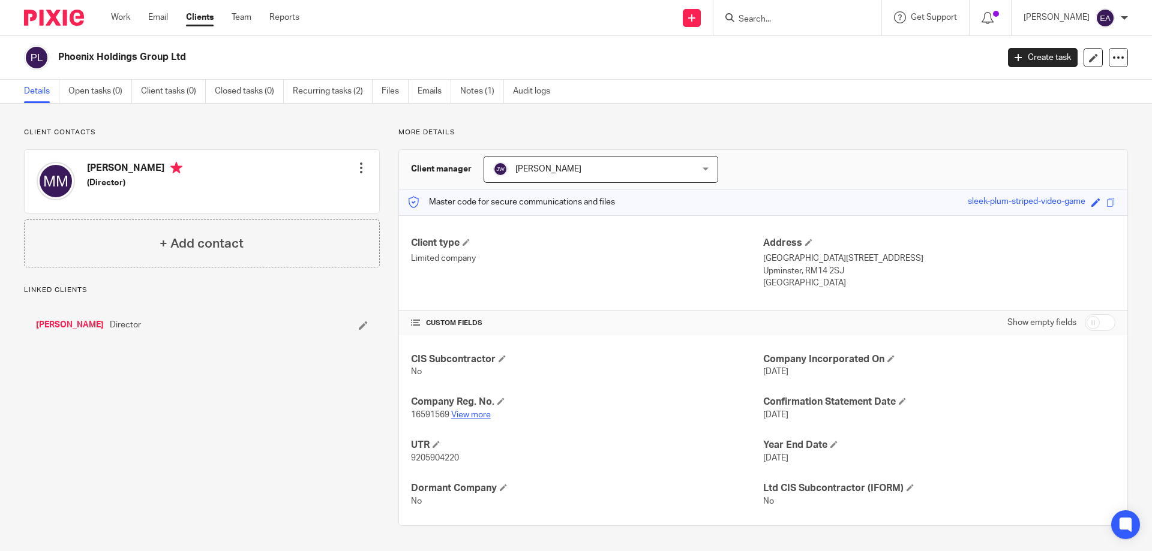
click at [473, 416] on link "View more" at bounding box center [471, 415] width 40 height 8
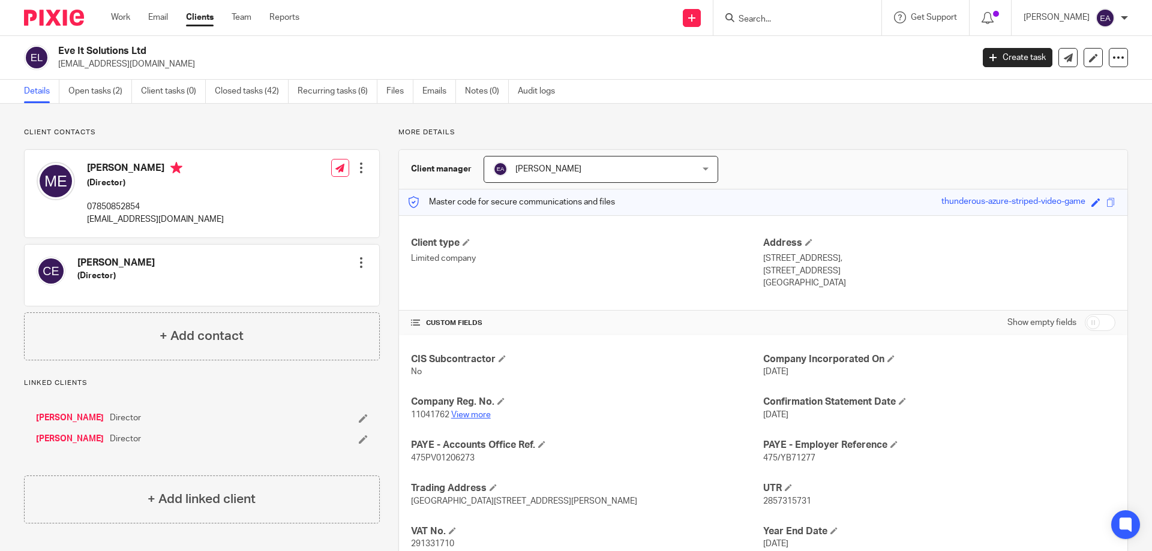
click at [470, 416] on link "View more" at bounding box center [471, 415] width 40 height 8
